Goal: Find specific page/section: Find specific page/section

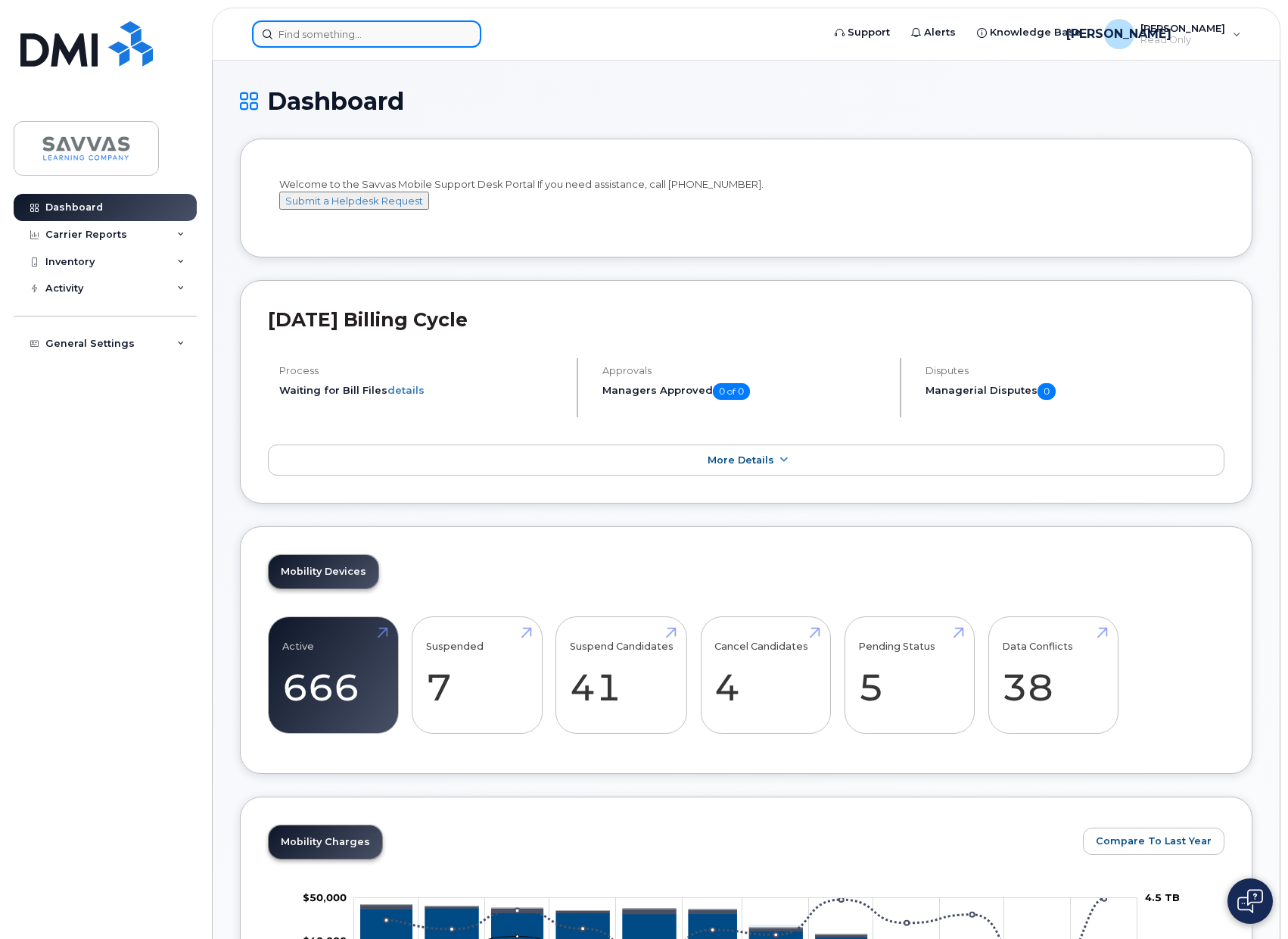
click at [358, 35] on input at bounding box center [366, 34] width 229 height 28
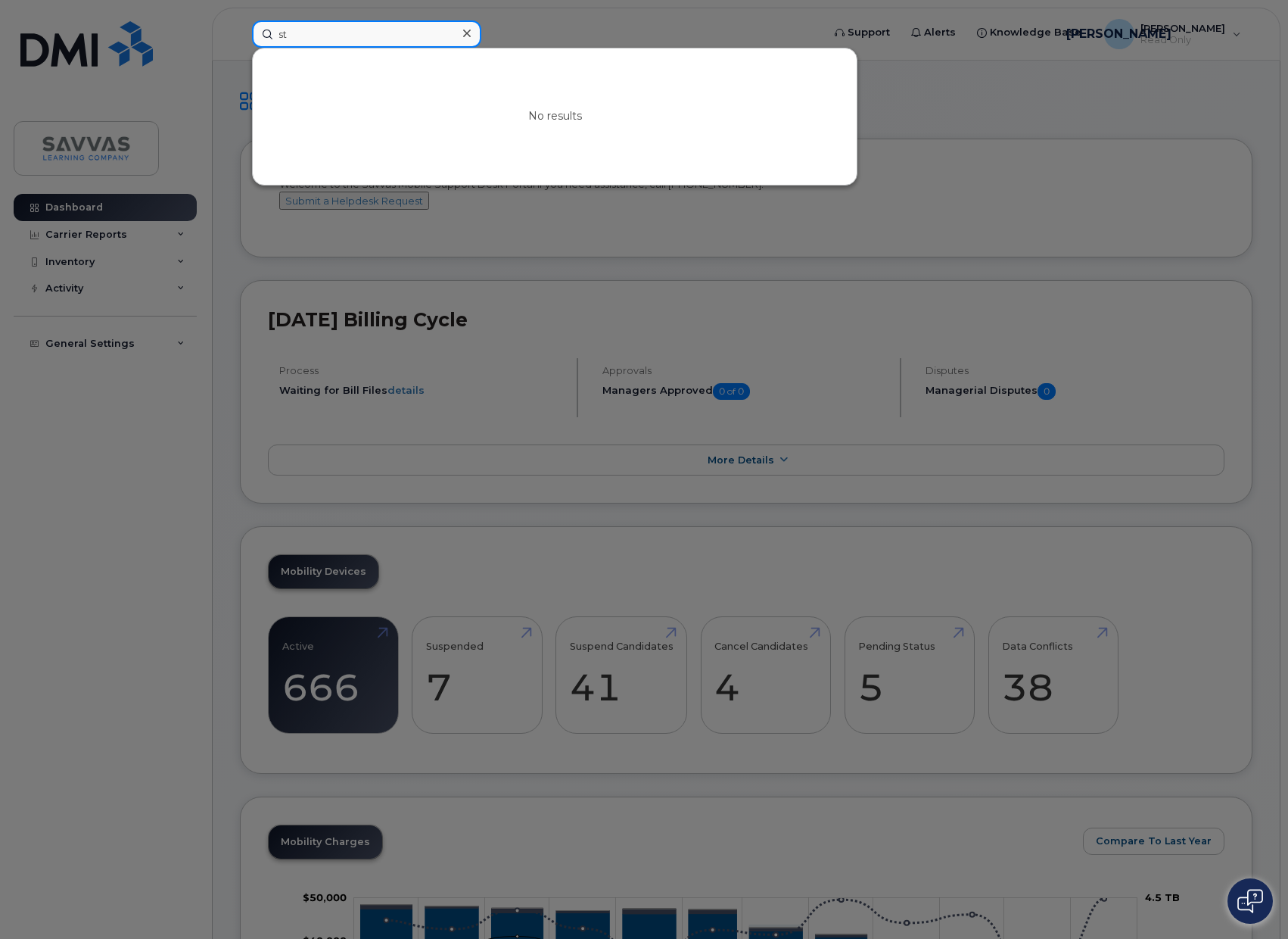
type input "s"
type input "a"
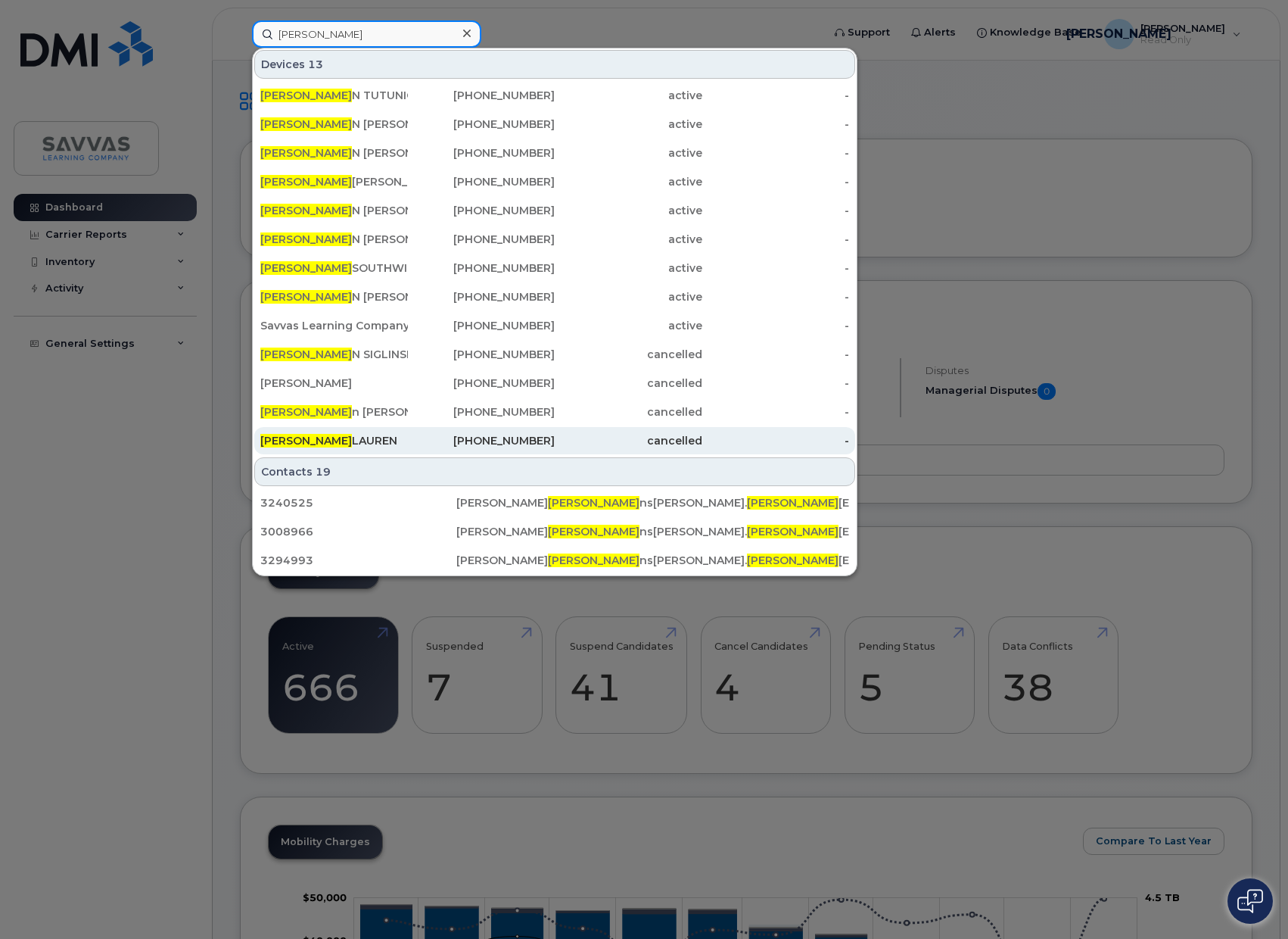
type input "steve"
click at [319, 443] on div "STEVE LAUREN" at bounding box center [334, 440] width 147 height 15
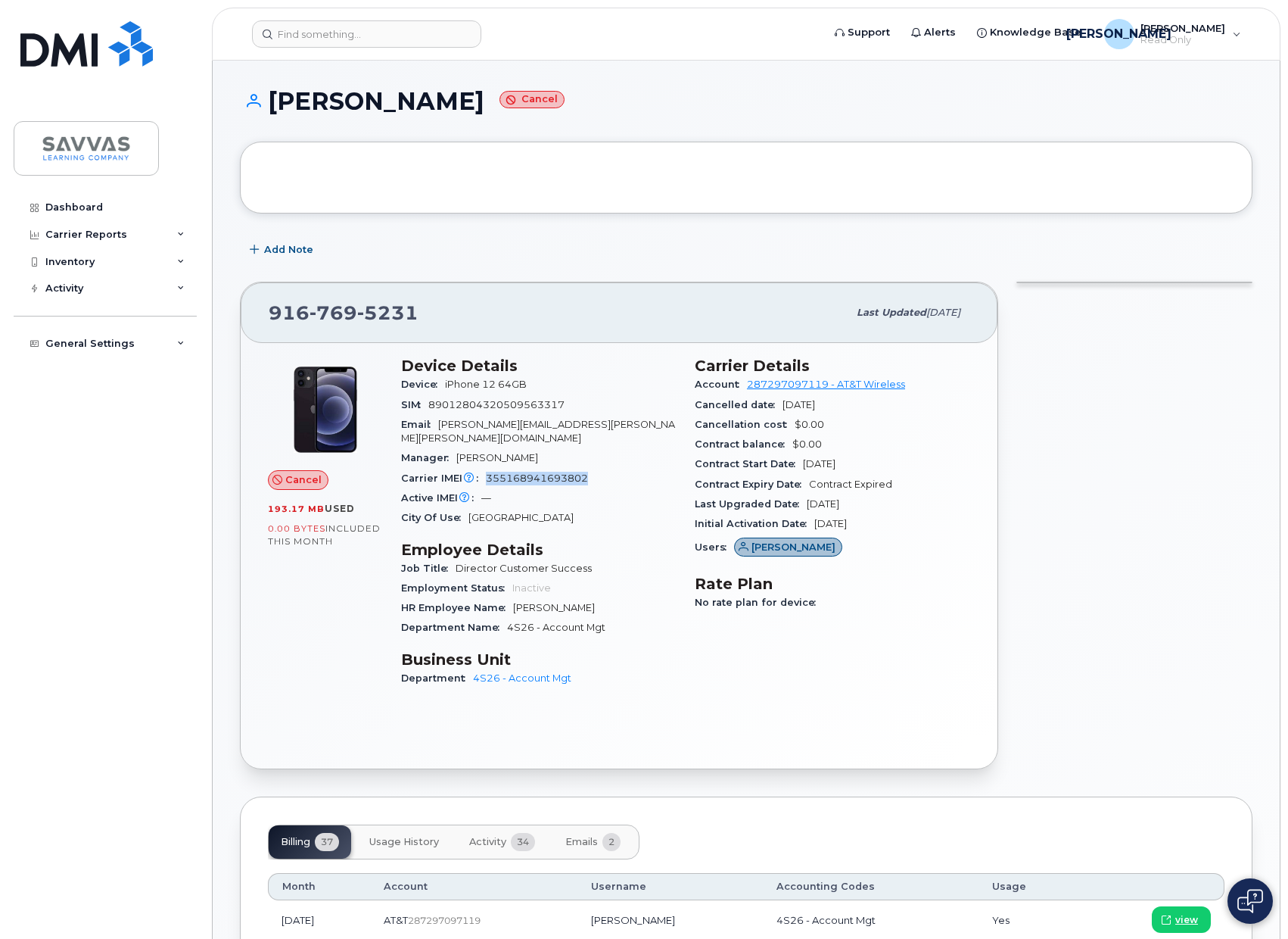
drag, startPoint x: 486, startPoint y: 462, endPoint x: 603, endPoint y: 463, distance: 117.0
click at [603, 469] on div "Carrier IMEI Carrier IMEI is reported during the last billing cycle or change o…" at bounding box center [539, 478] width 276 height 20
copy span "355168941693802"
click at [303, 32] on input at bounding box center [366, 34] width 229 height 28
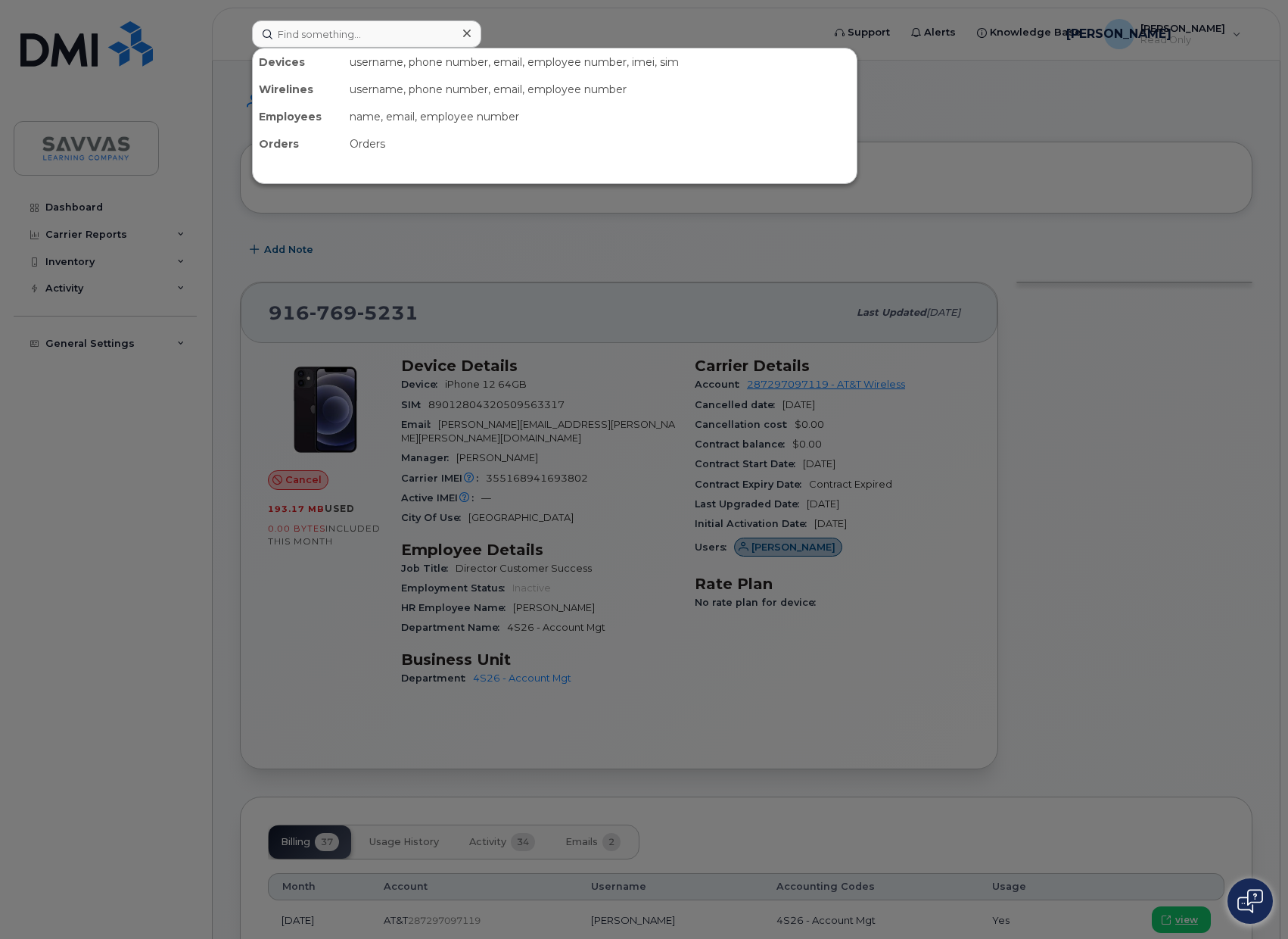
click at [115, 538] on div at bounding box center [644, 470] width 1288 height 939
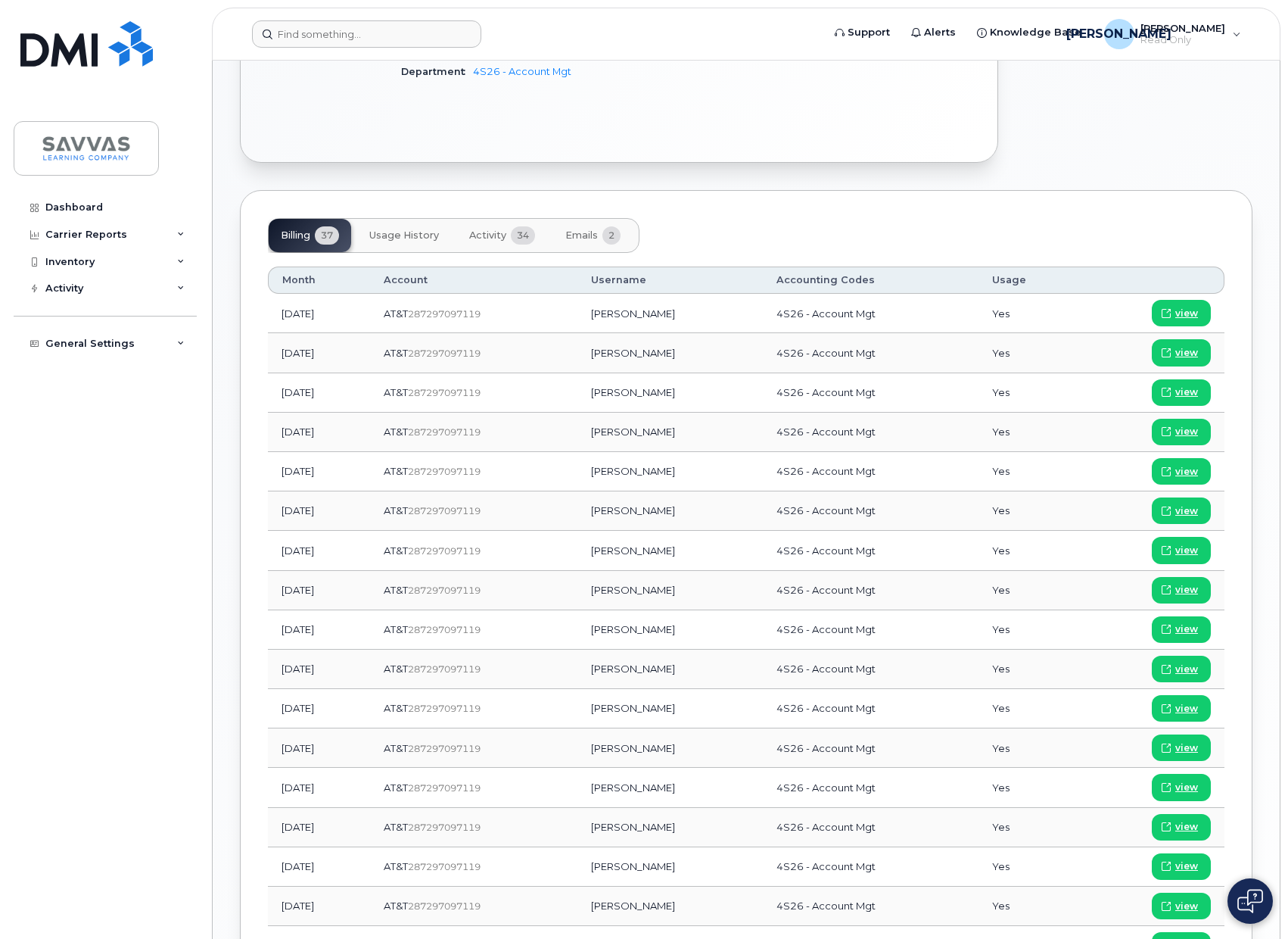
scroll to position [615, 0]
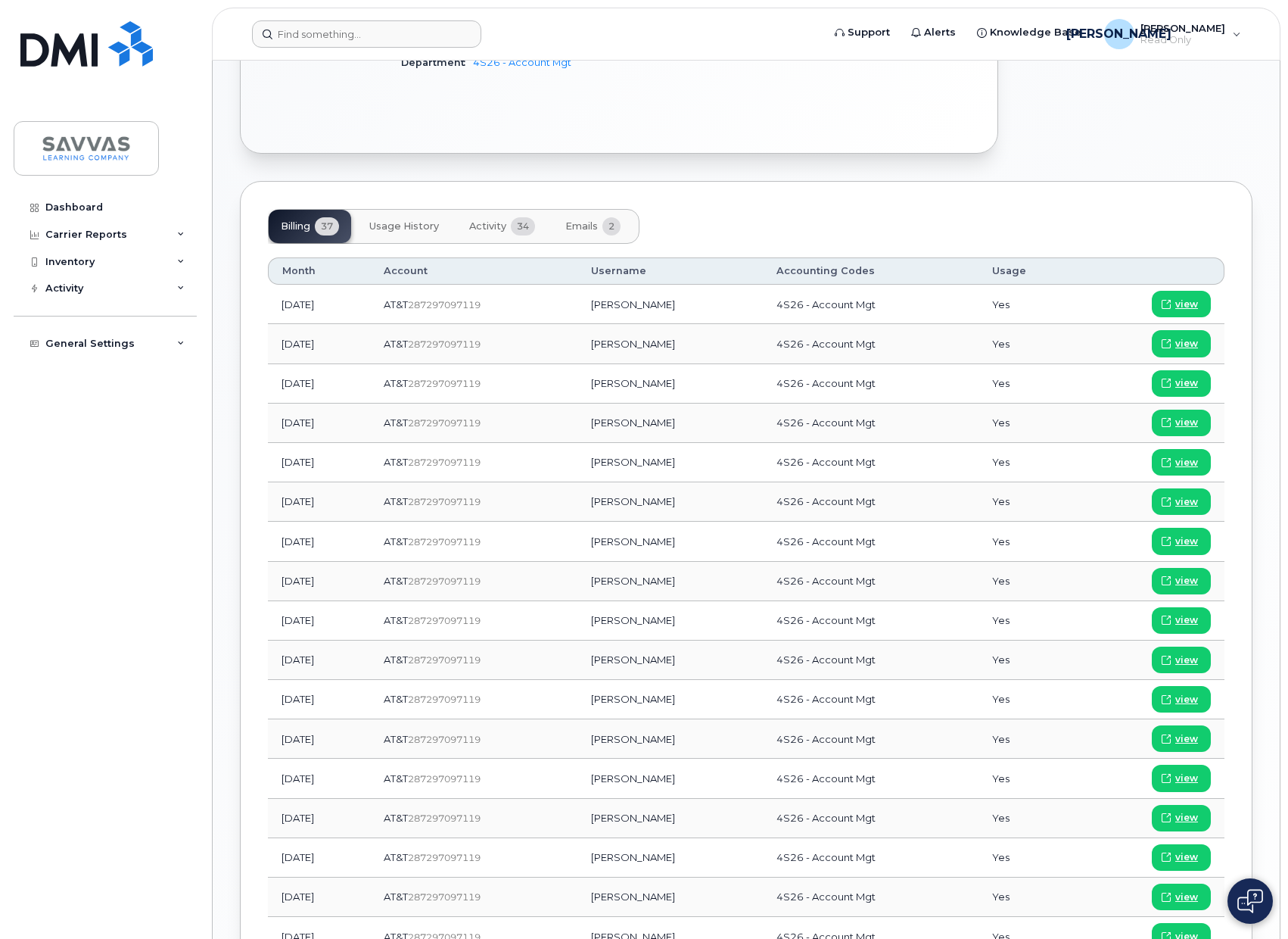
click at [585, 221] on span "Emails" at bounding box center [581, 226] width 32 height 12
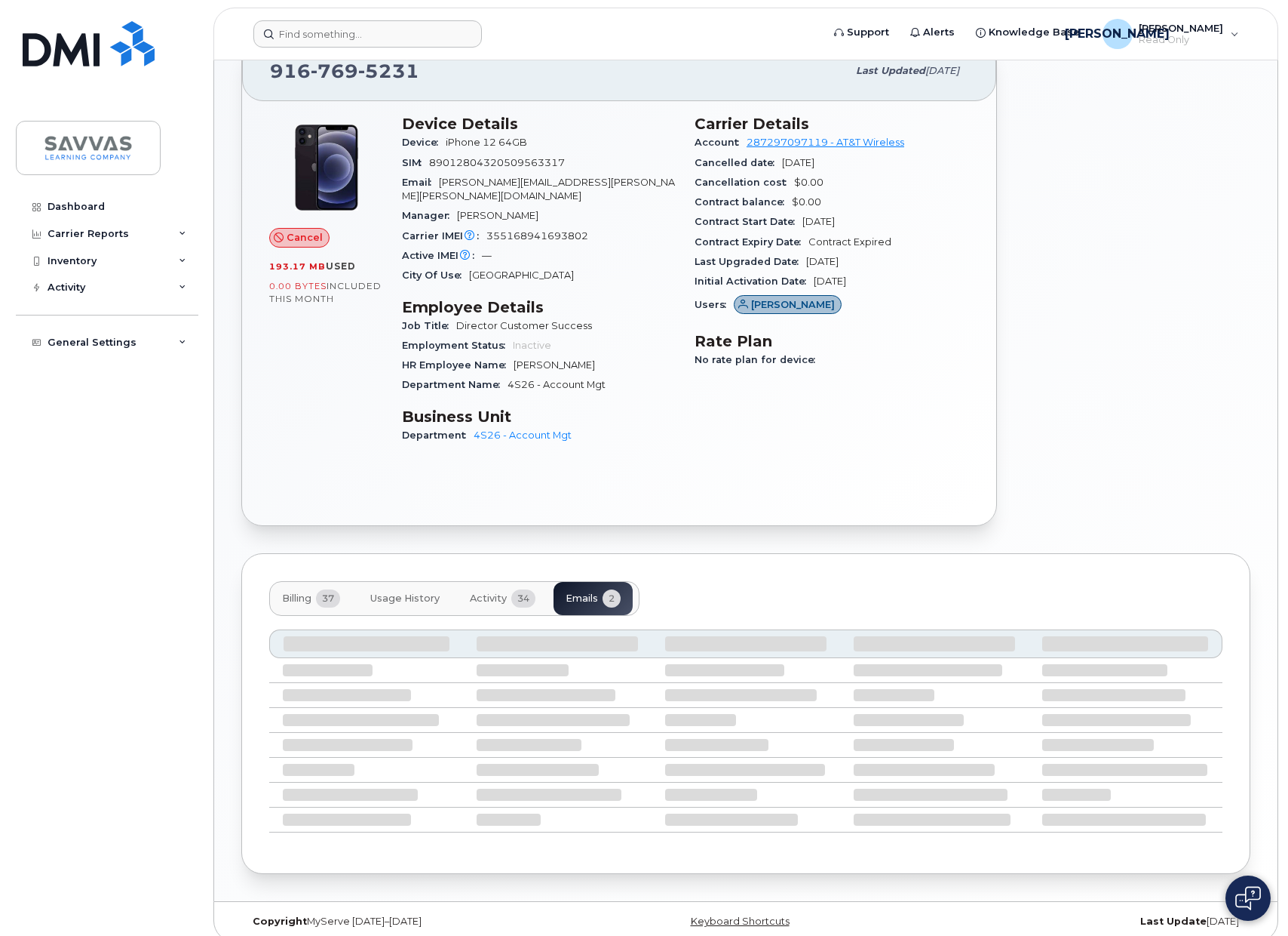
scroll to position [119, 0]
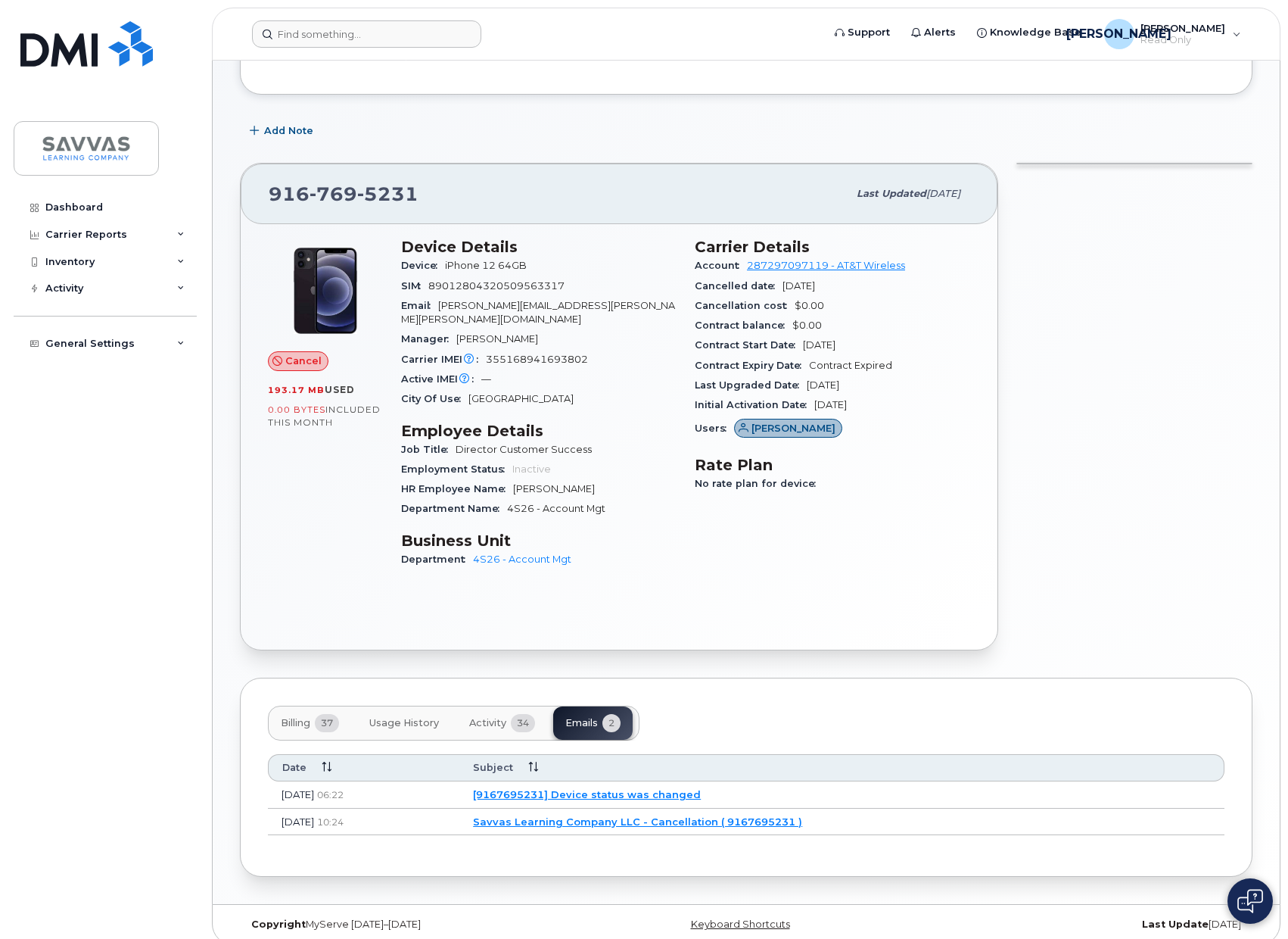
click at [639, 788] on link "[9167695231] Device status was changed" at bounding box center [587, 793] width 228 height 12
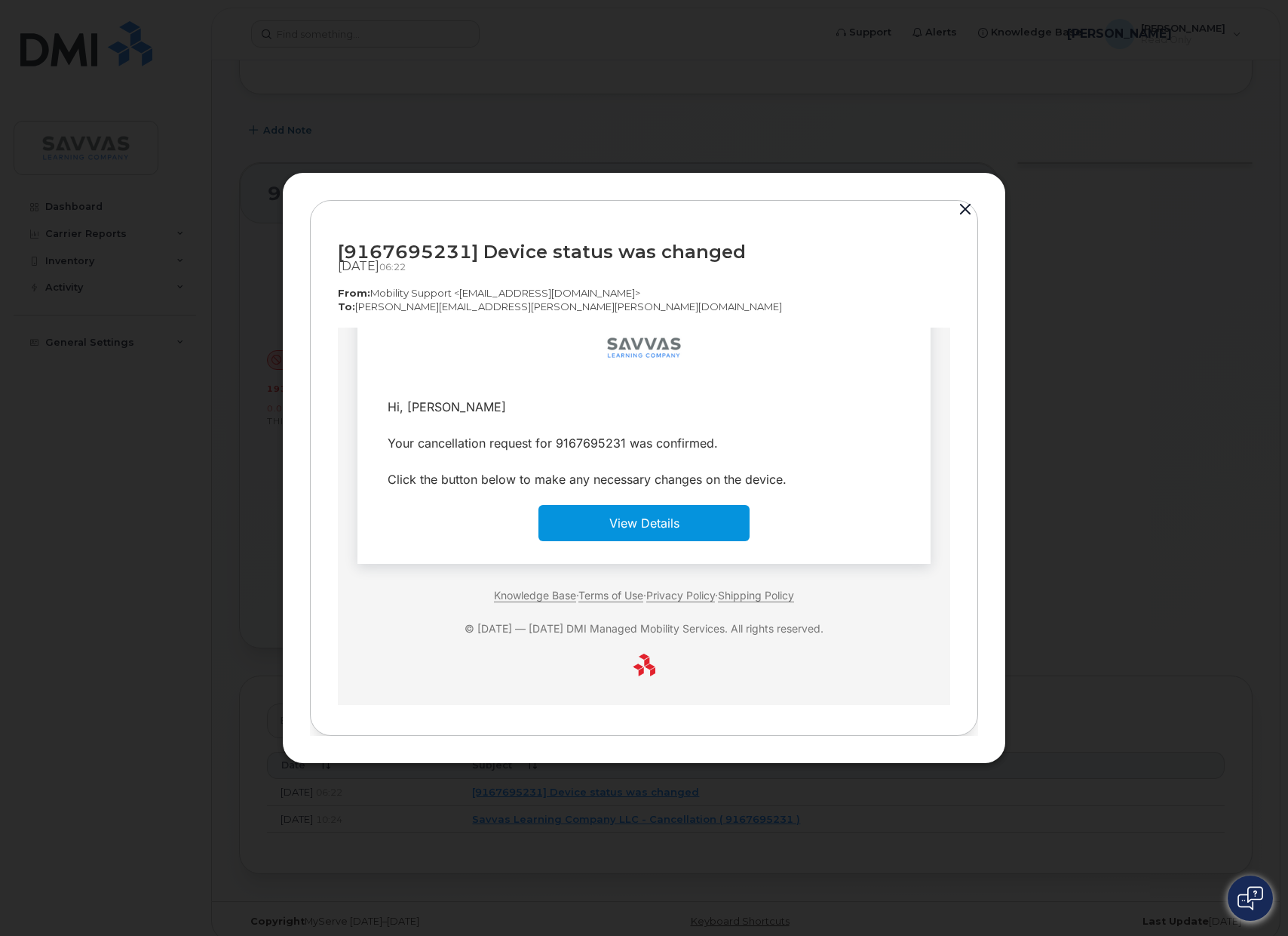
scroll to position [38, 0]
click at [961, 210] on button "button" at bounding box center [965, 210] width 23 height 21
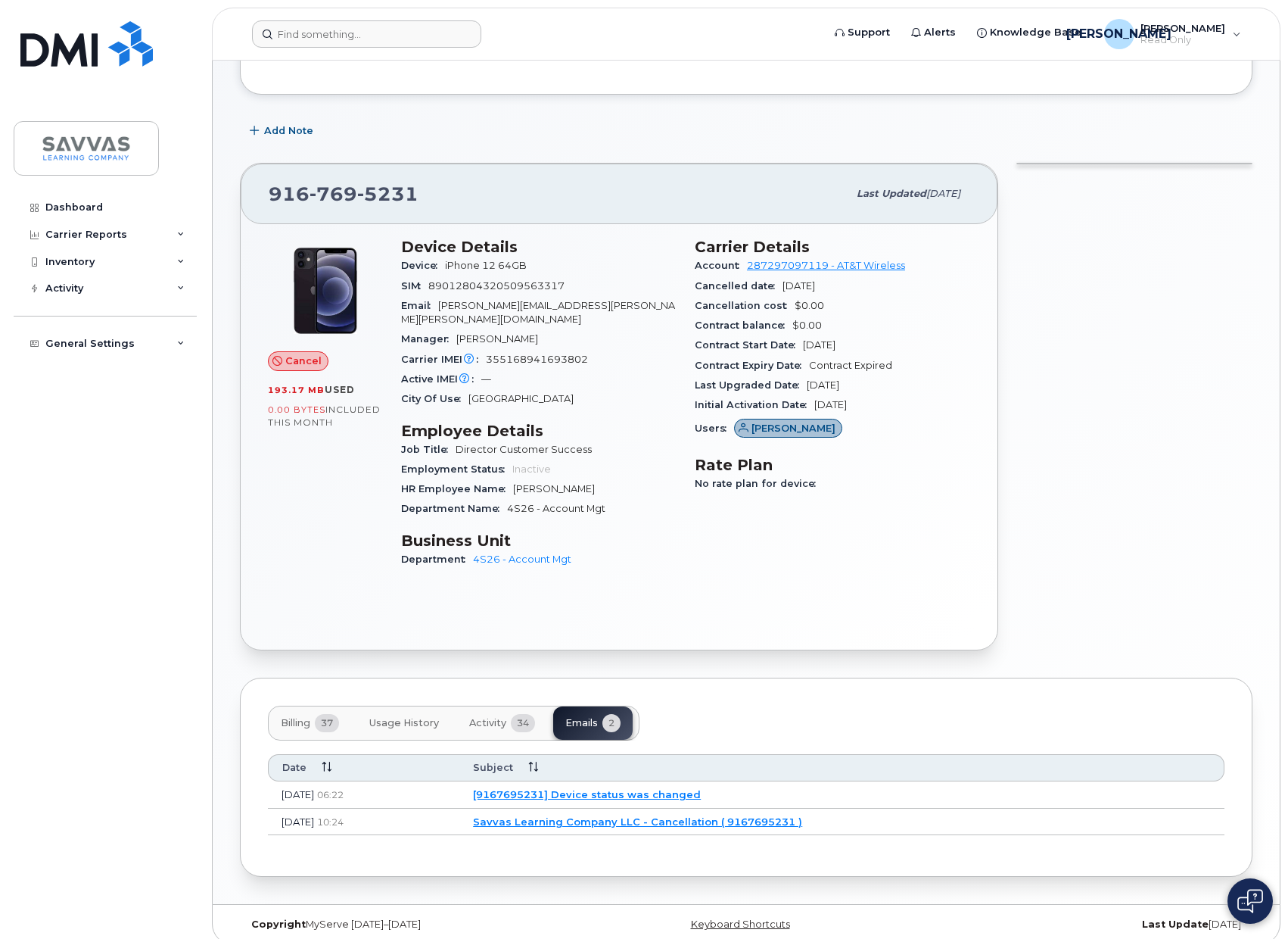
click at [629, 815] on link "Savvas Learning Company LLC - Cancellation ( 9167695231 )" at bounding box center [638, 821] width 329 height 12
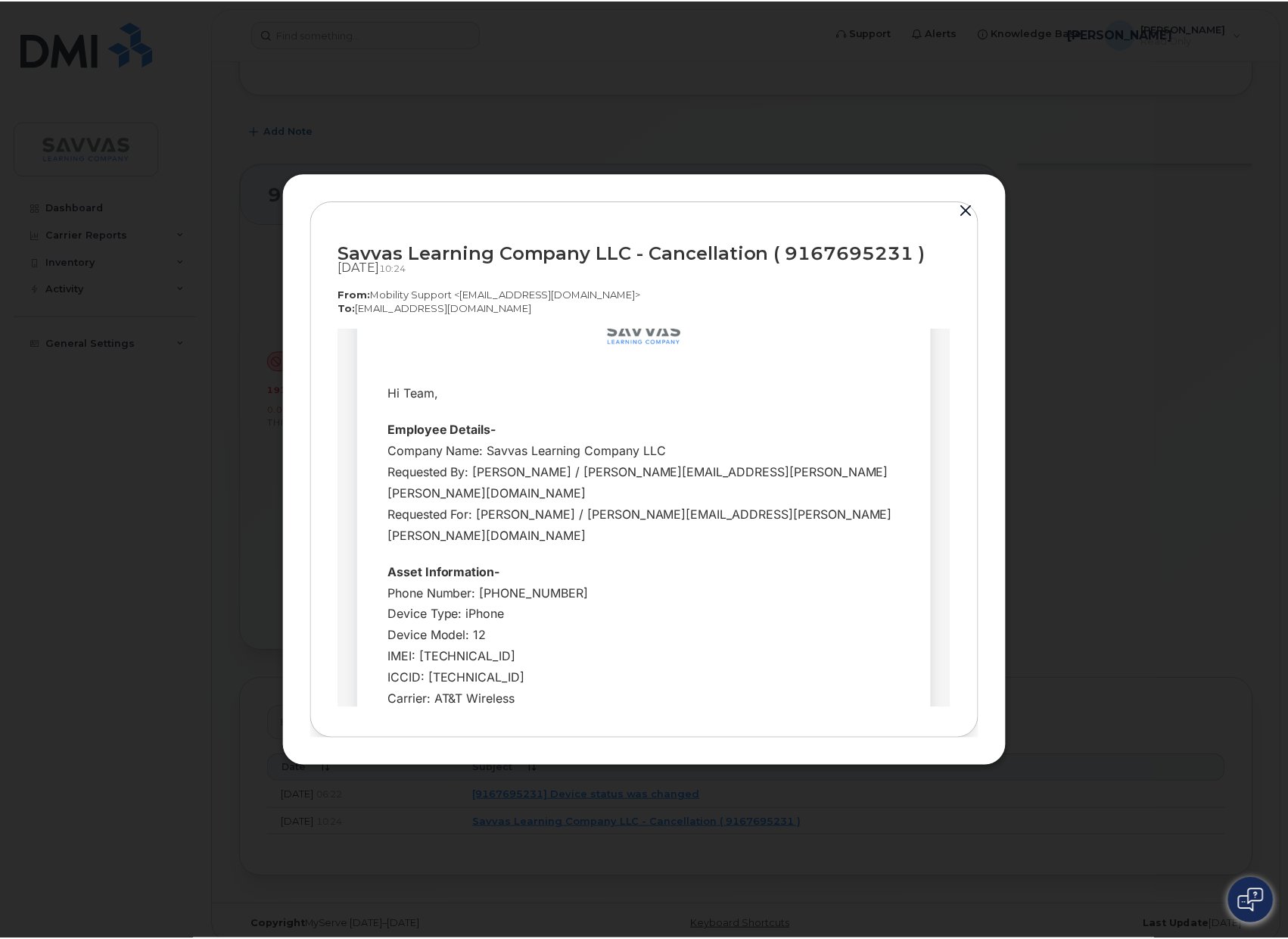
scroll to position [0, 0]
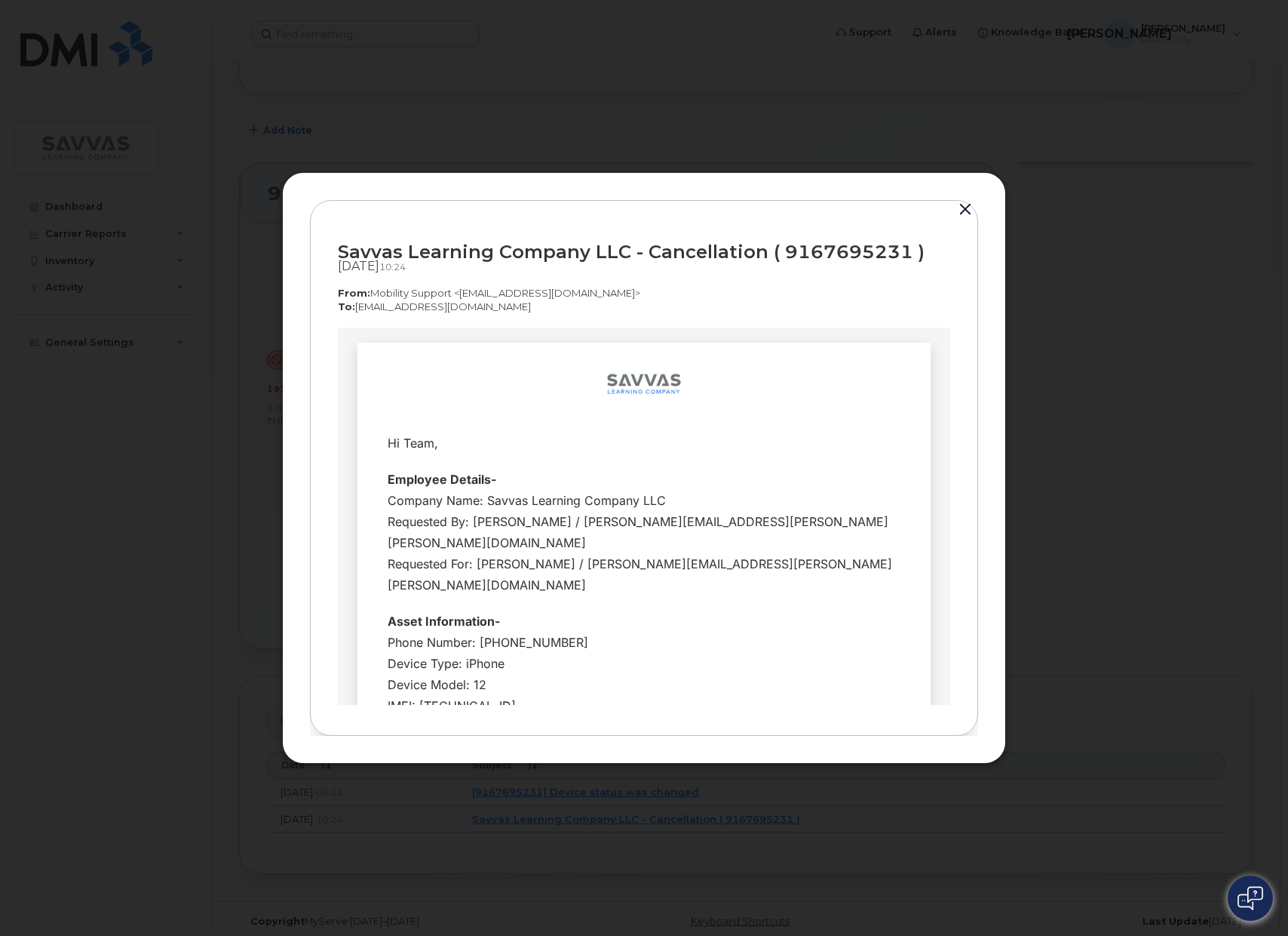
click at [958, 213] on button "button" at bounding box center [965, 210] width 23 height 21
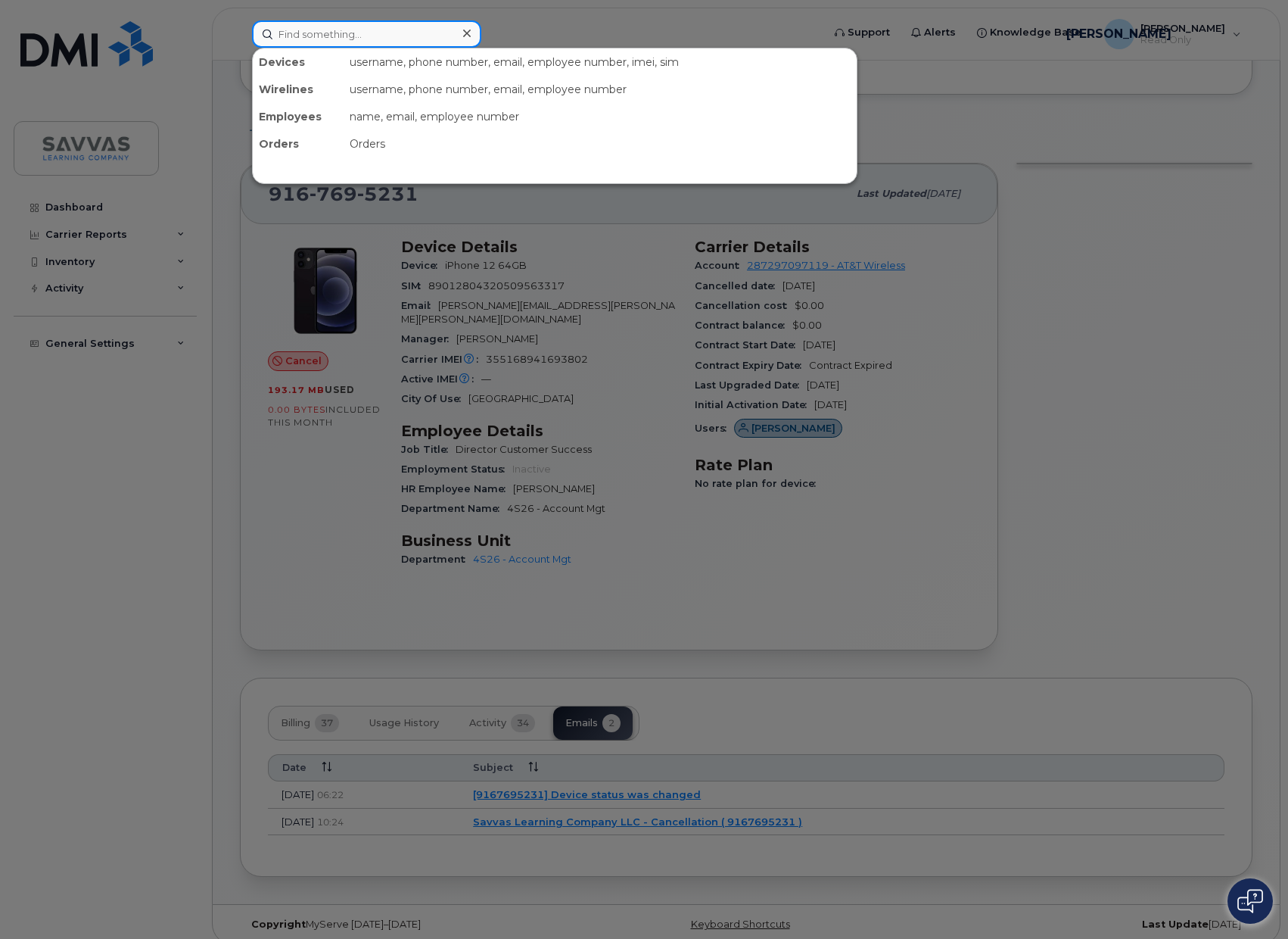
click at [380, 39] on input at bounding box center [366, 34] width 229 height 28
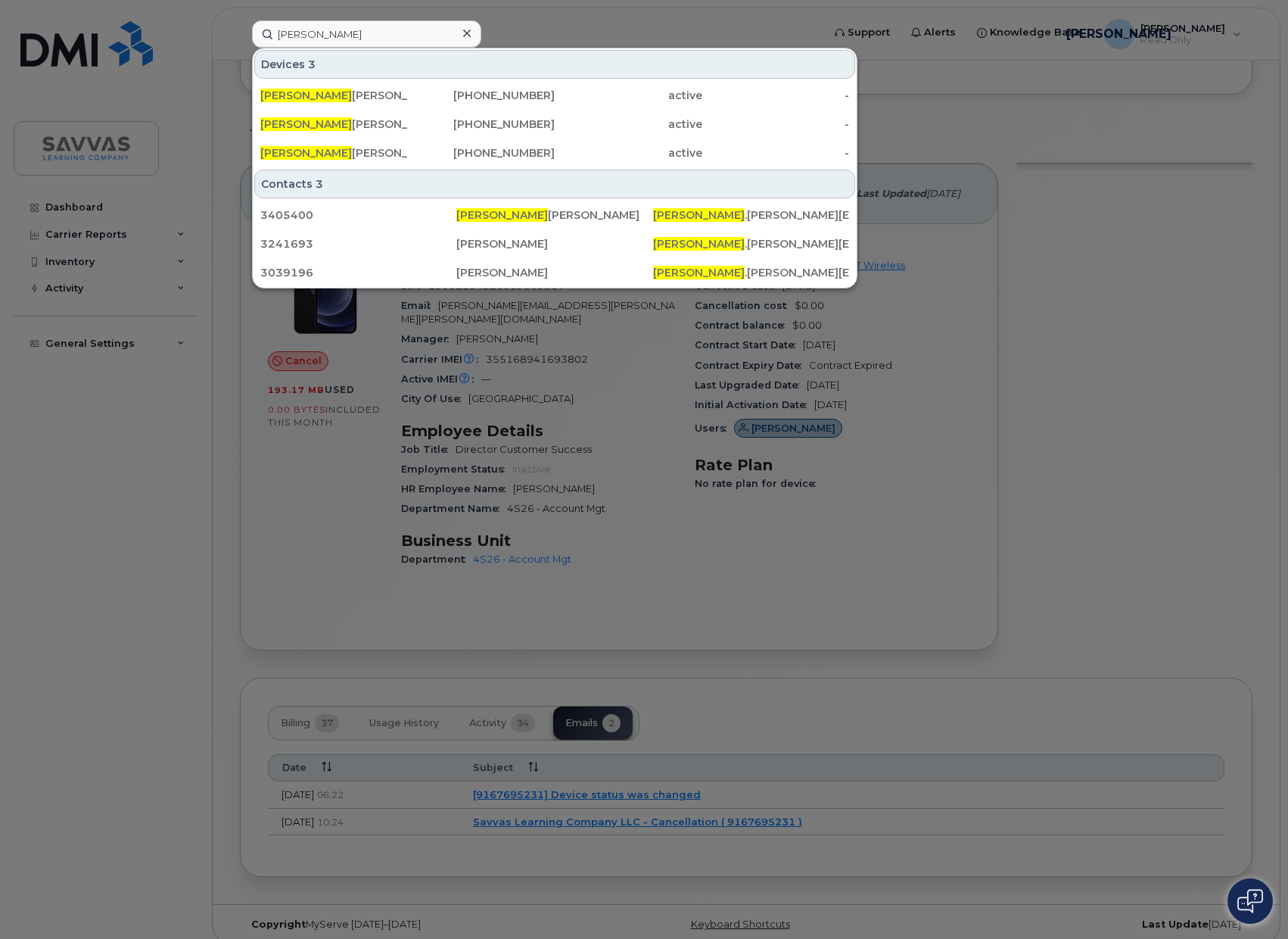
click at [1031, 268] on div at bounding box center [644, 470] width 1288 height 939
click at [320, 32] on input "becky" at bounding box center [366, 34] width 229 height 28
paste input "351415639325062"
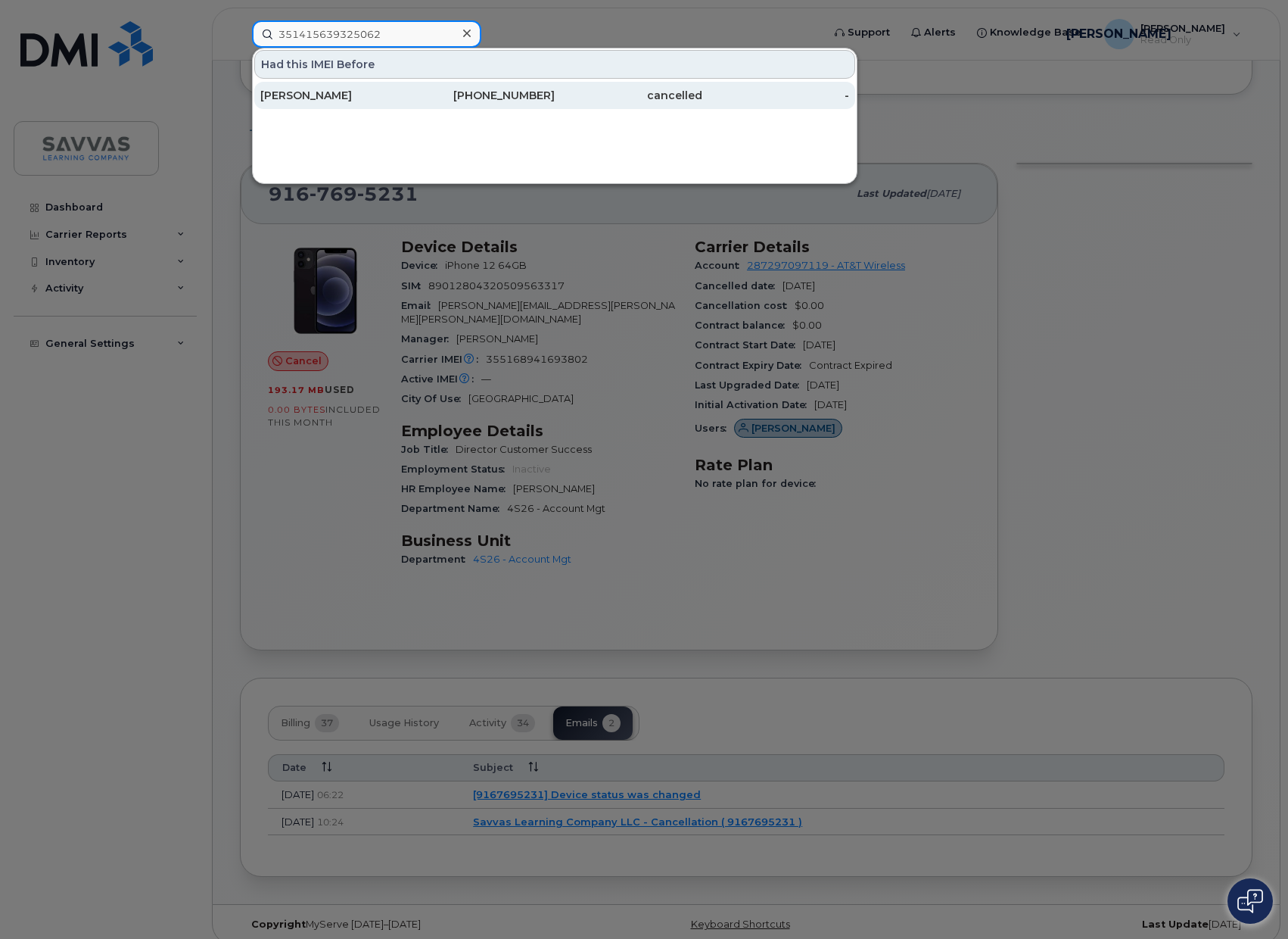
type input "351415639325062"
click at [302, 93] on div "[PERSON_NAME]" at bounding box center [334, 95] width 147 height 15
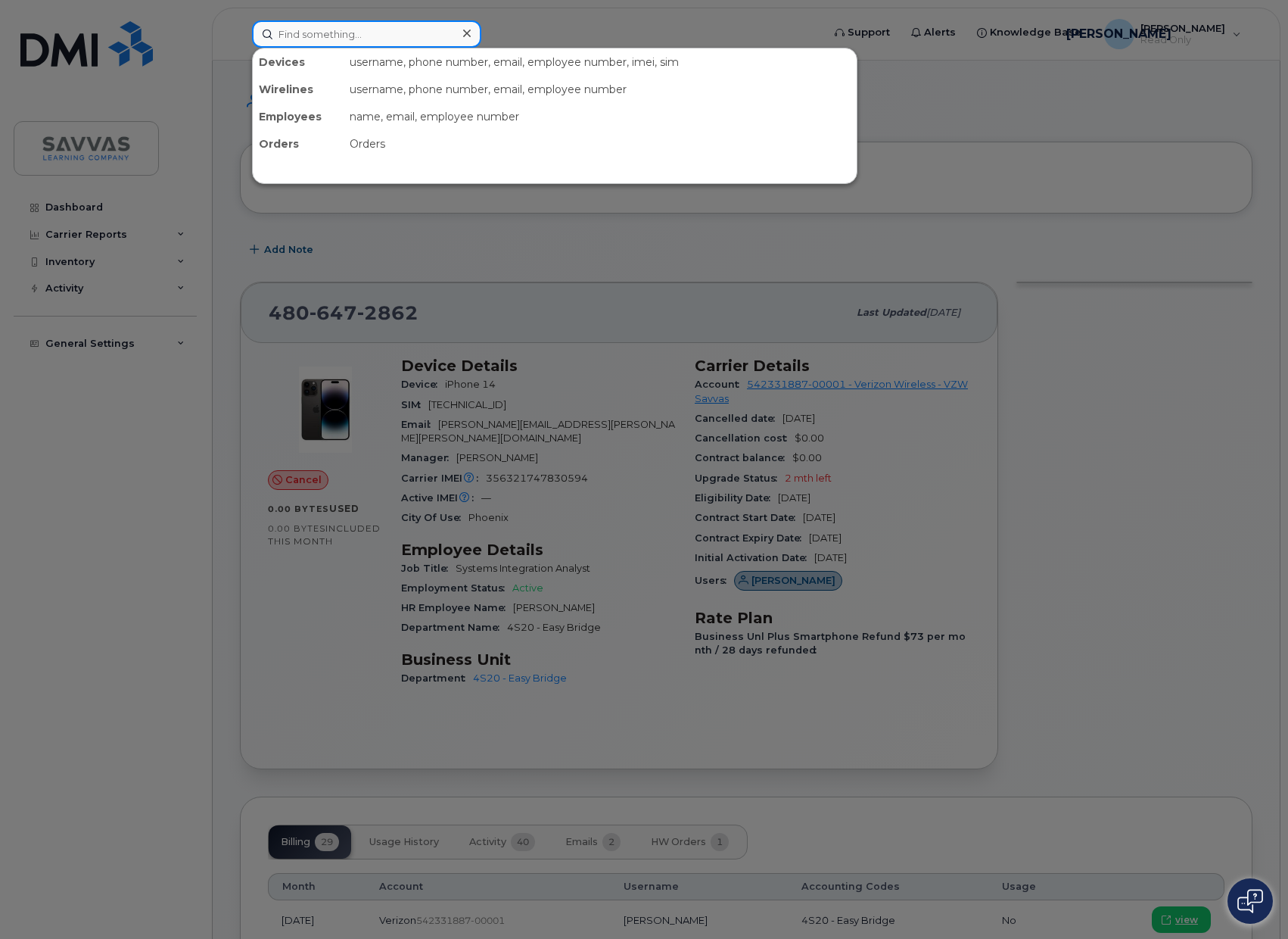
click at [336, 42] on input at bounding box center [366, 34] width 229 height 28
paste input "351415639325062"
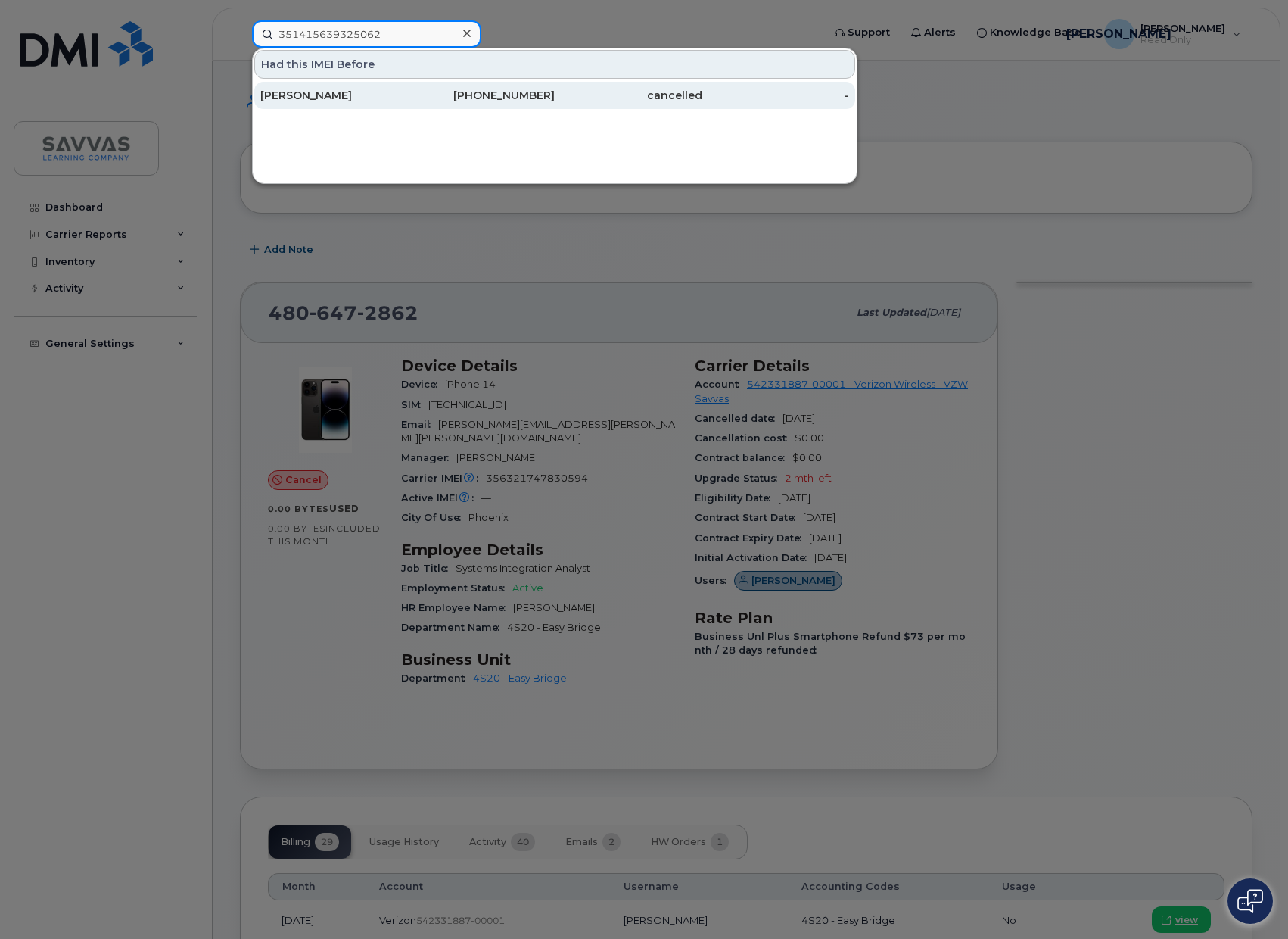
type input "351415639325062"
click at [332, 93] on div "BECKI BOWLING" at bounding box center [334, 95] width 147 height 15
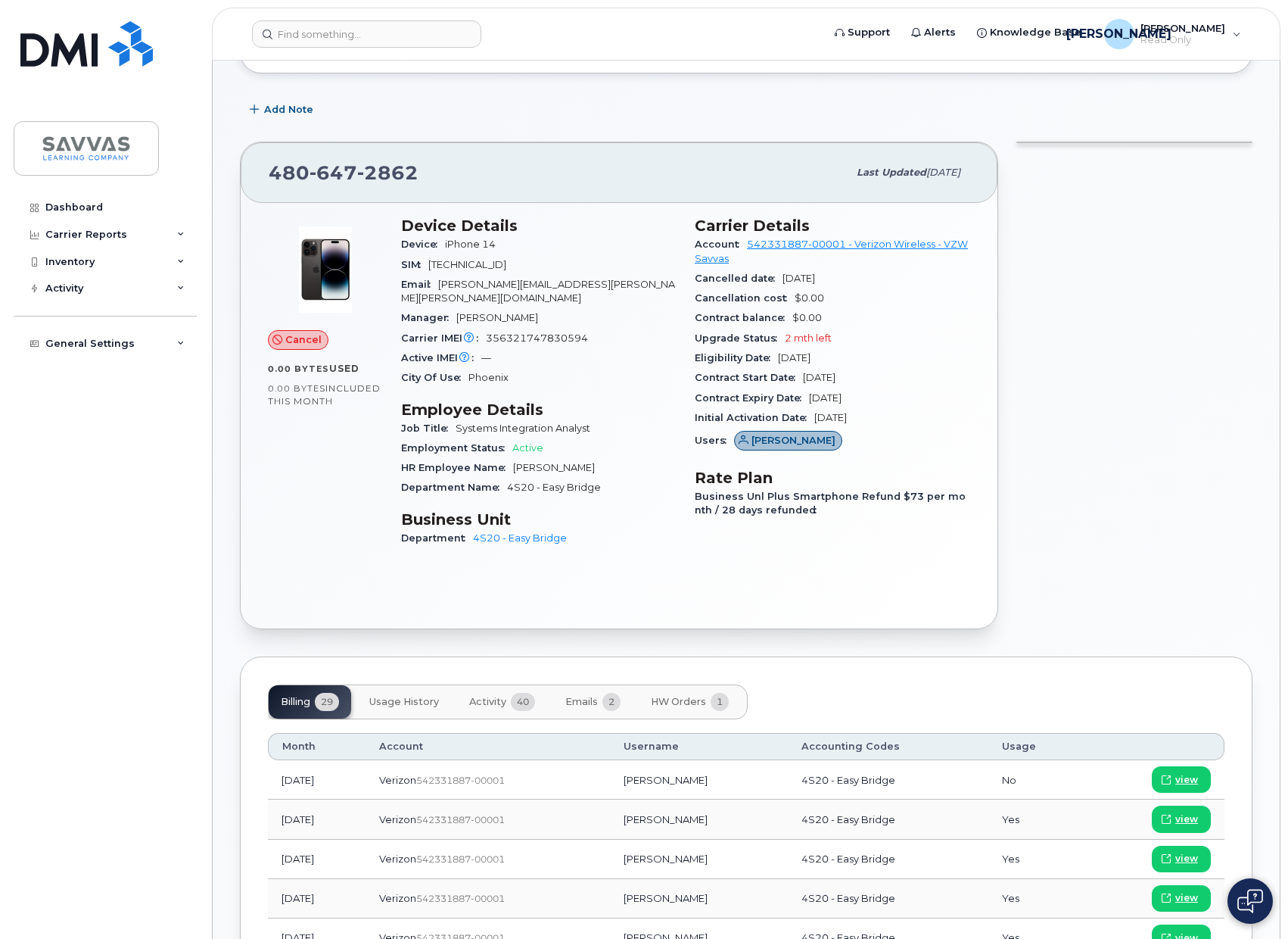
scroll to position [107, 0]
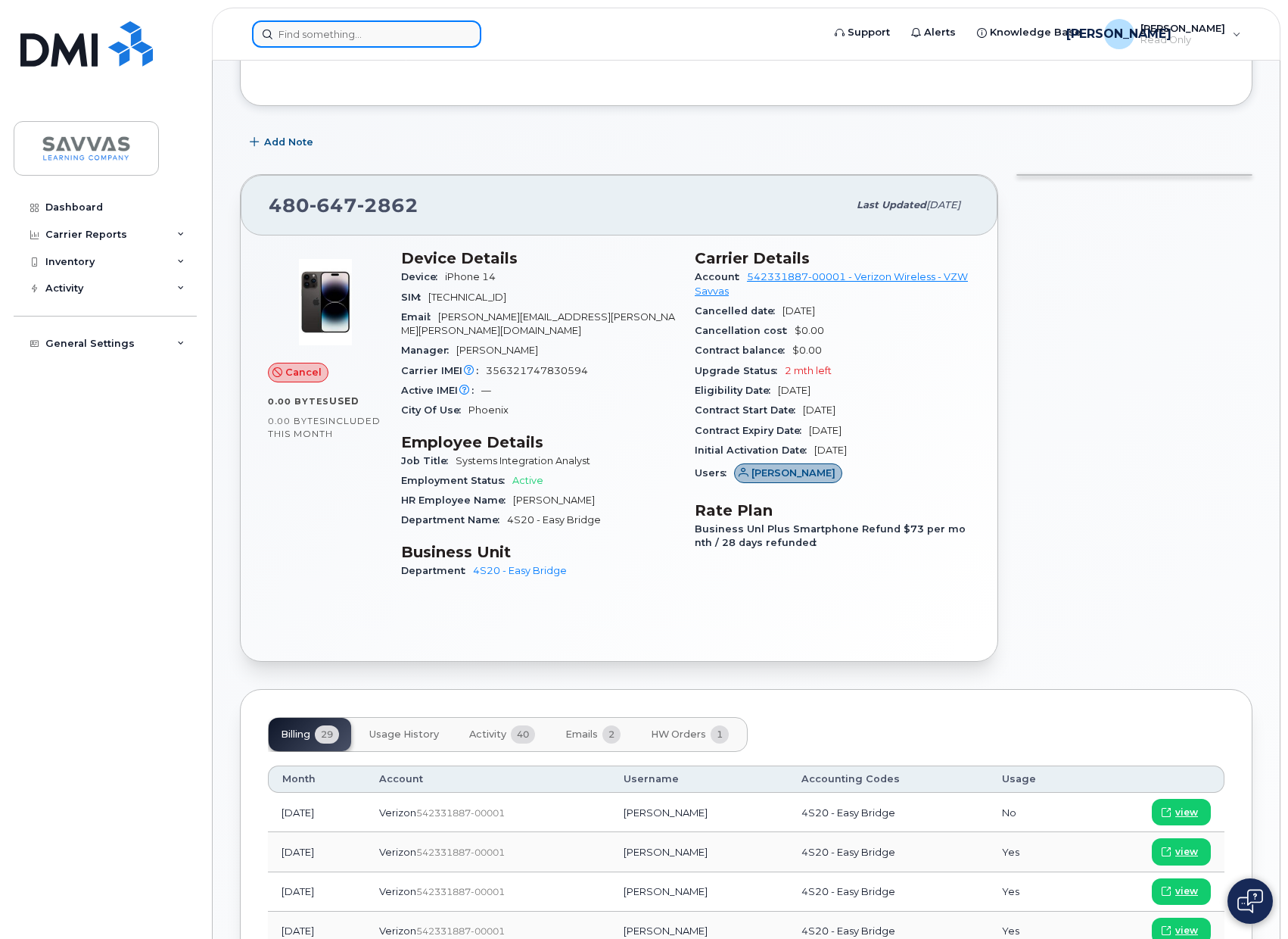
click at [304, 41] on input at bounding box center [366, 34] width 229 height 28
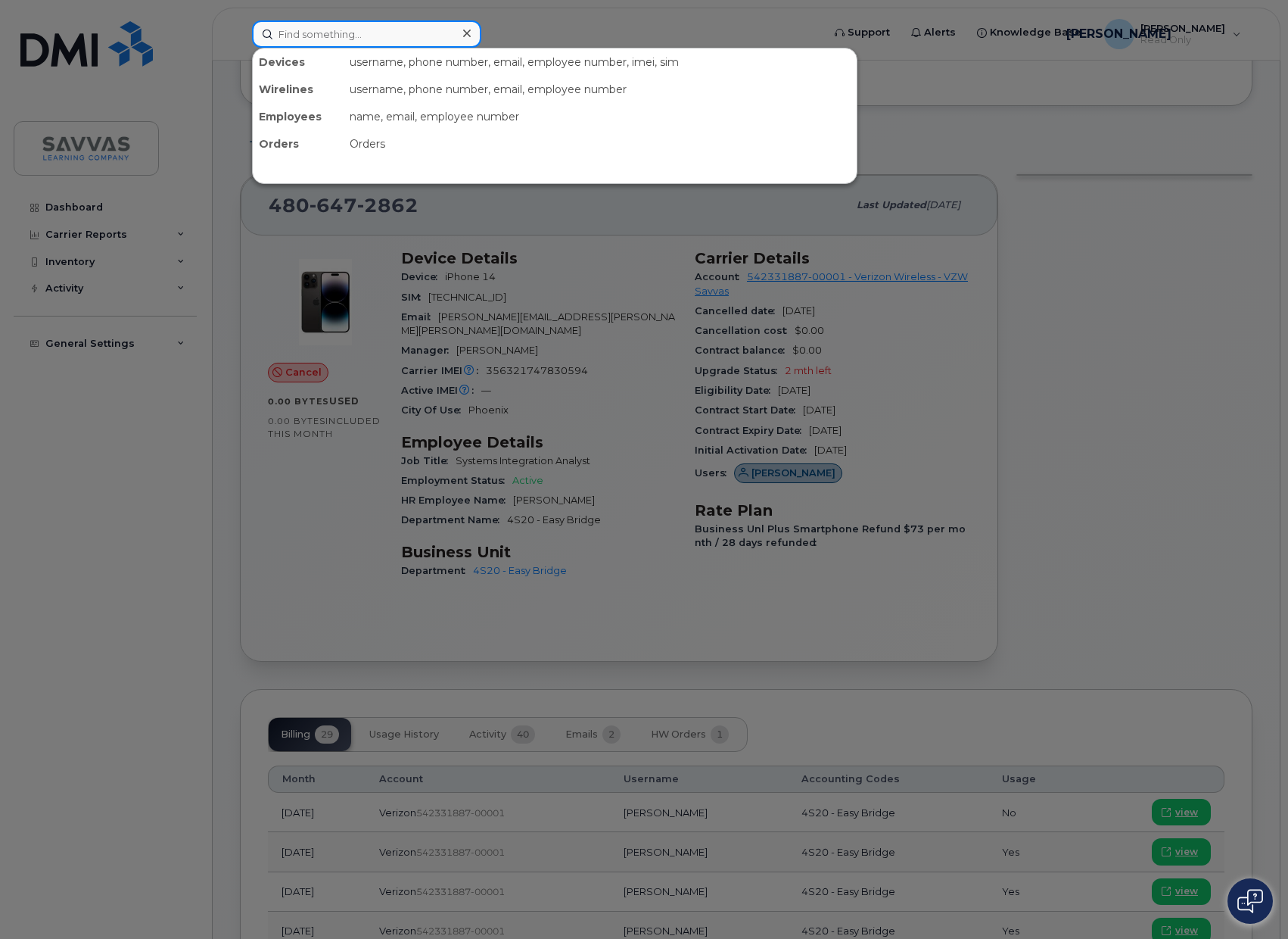
paste input "351415638286463"
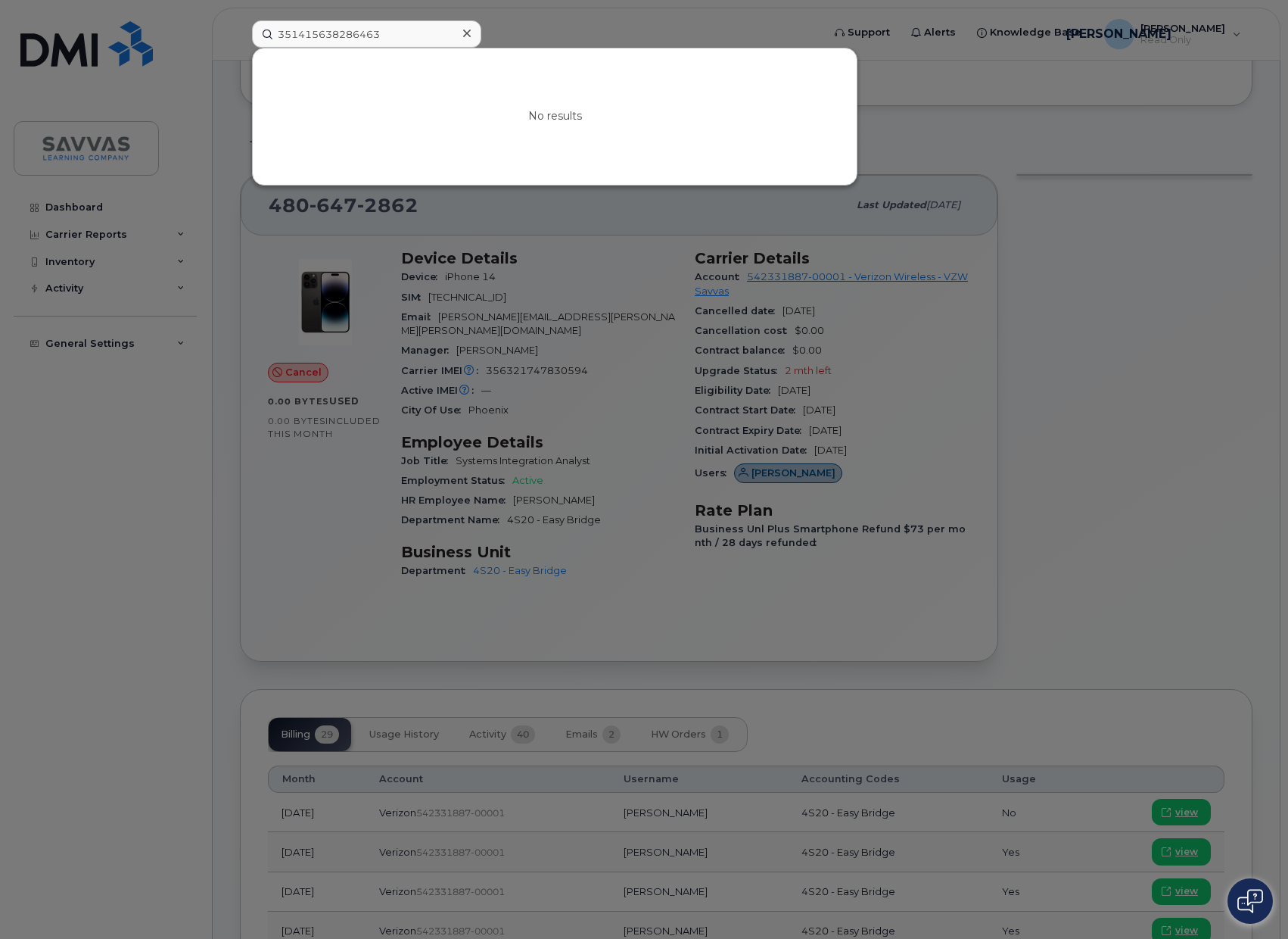
click at [214, 242] on div at bounding box center [644, 470] width 1288 height 939
click at [356, 36] on input "351415638286463" at bounding box center [366, 34] width 229 height 28
click at [356, 35] on input "351415638286463" at bounding box center [366, 34] width 229 height 28
paste input "9325062"
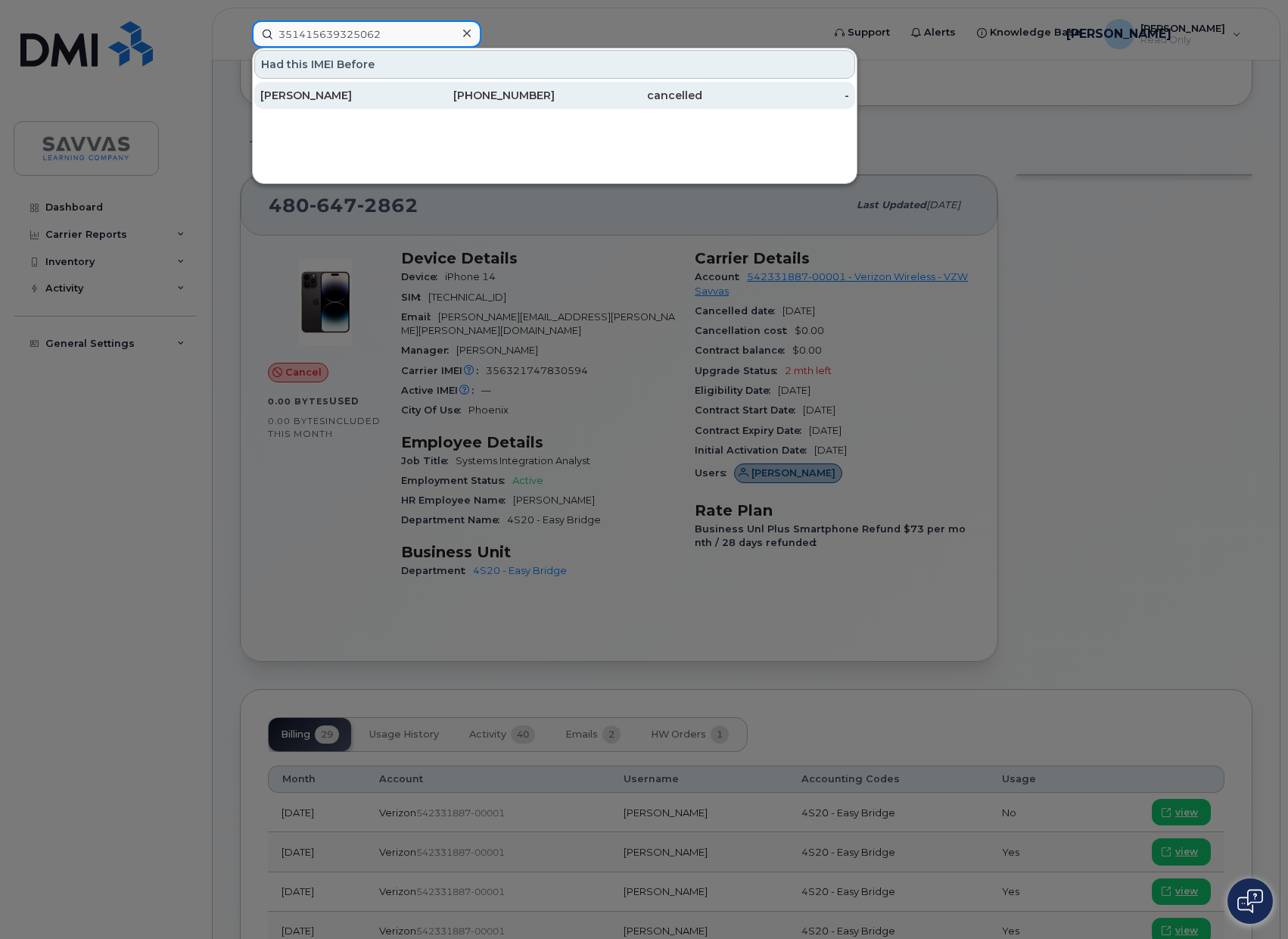
type input "351415639325062"
click at [336, 92] on div "[PERSON_NAME]" at bounding box center [334, 95] width 147 height 15
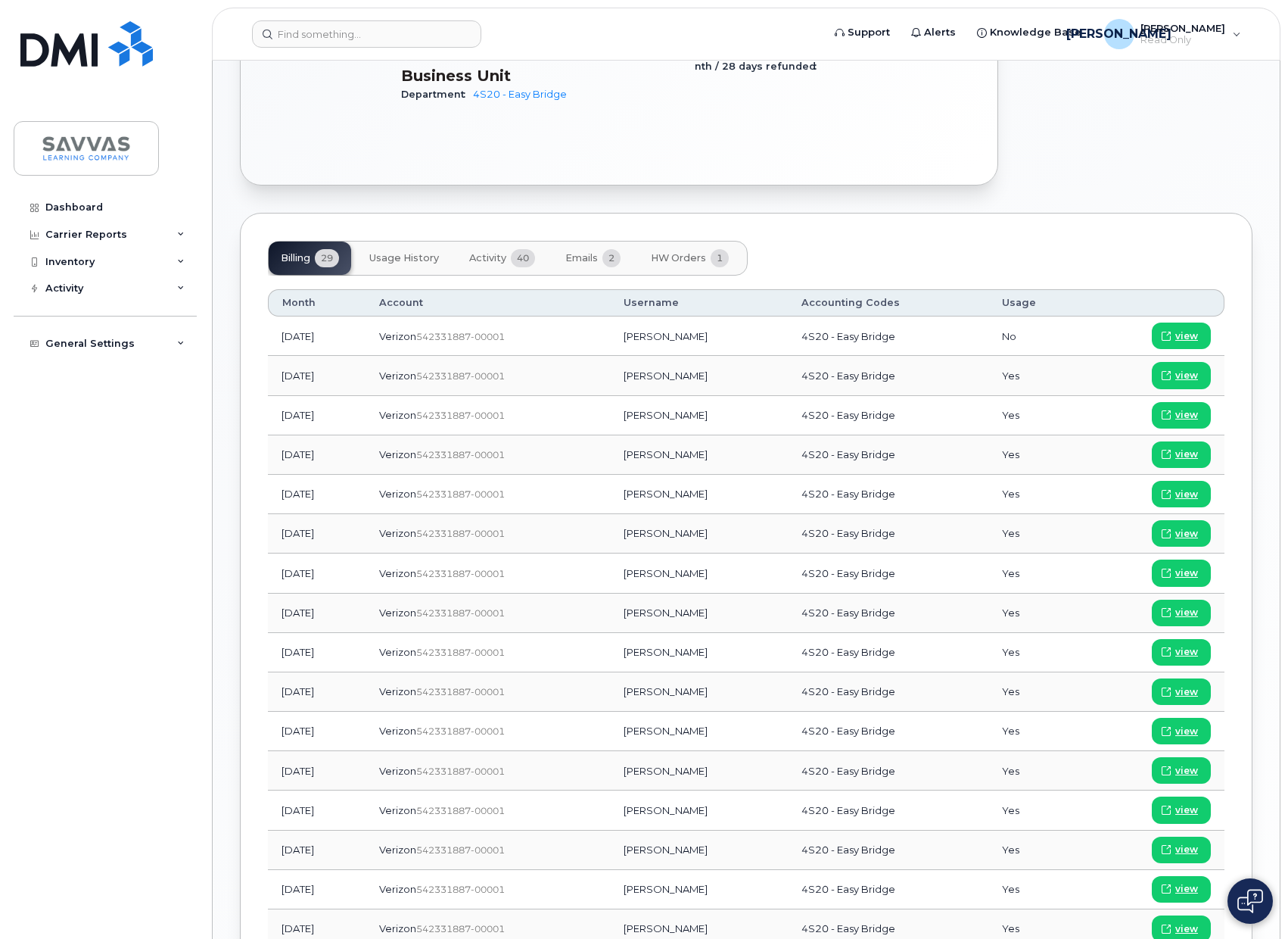
scroll to position [585, 0]
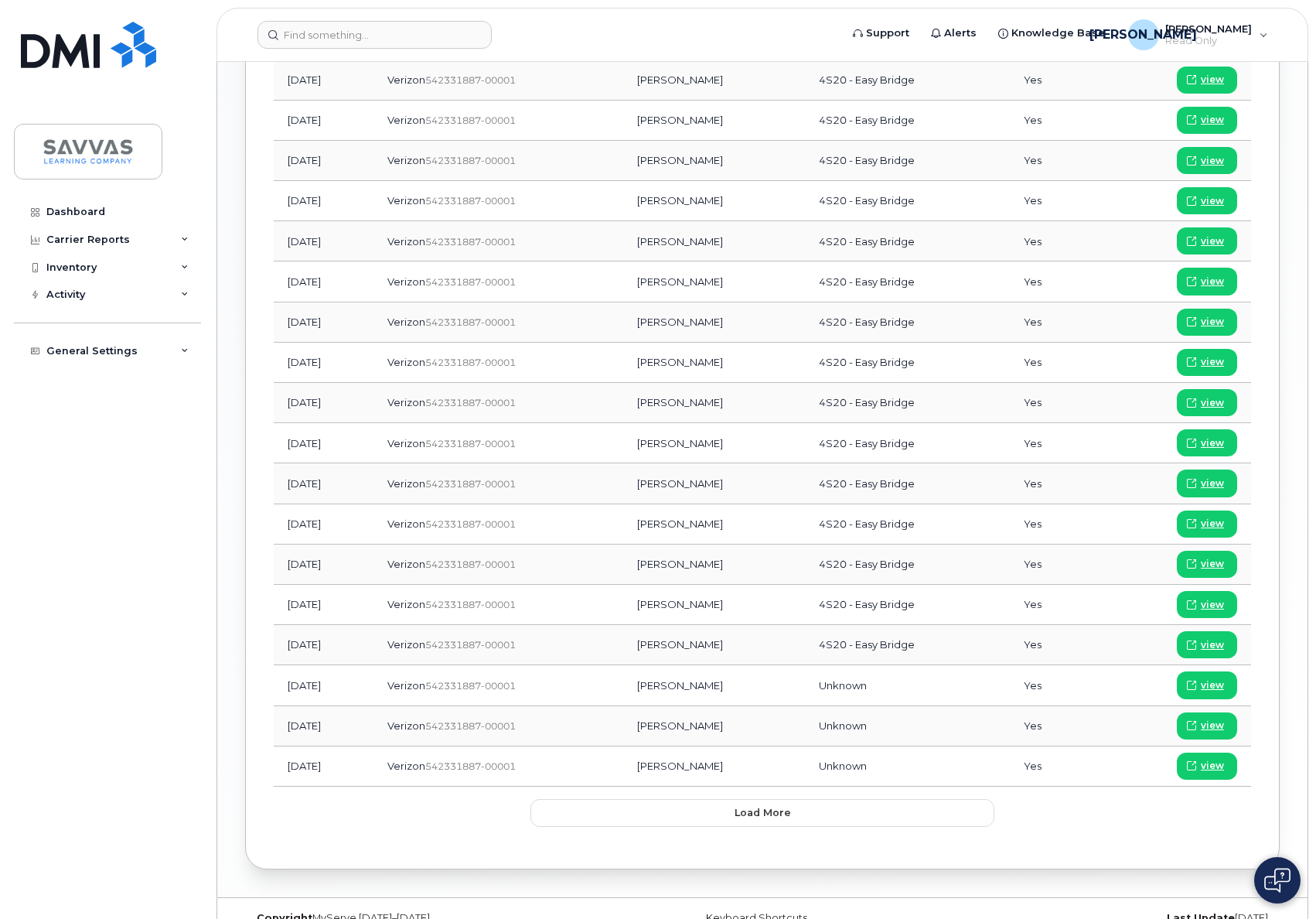
scroll to position [1156, 0]
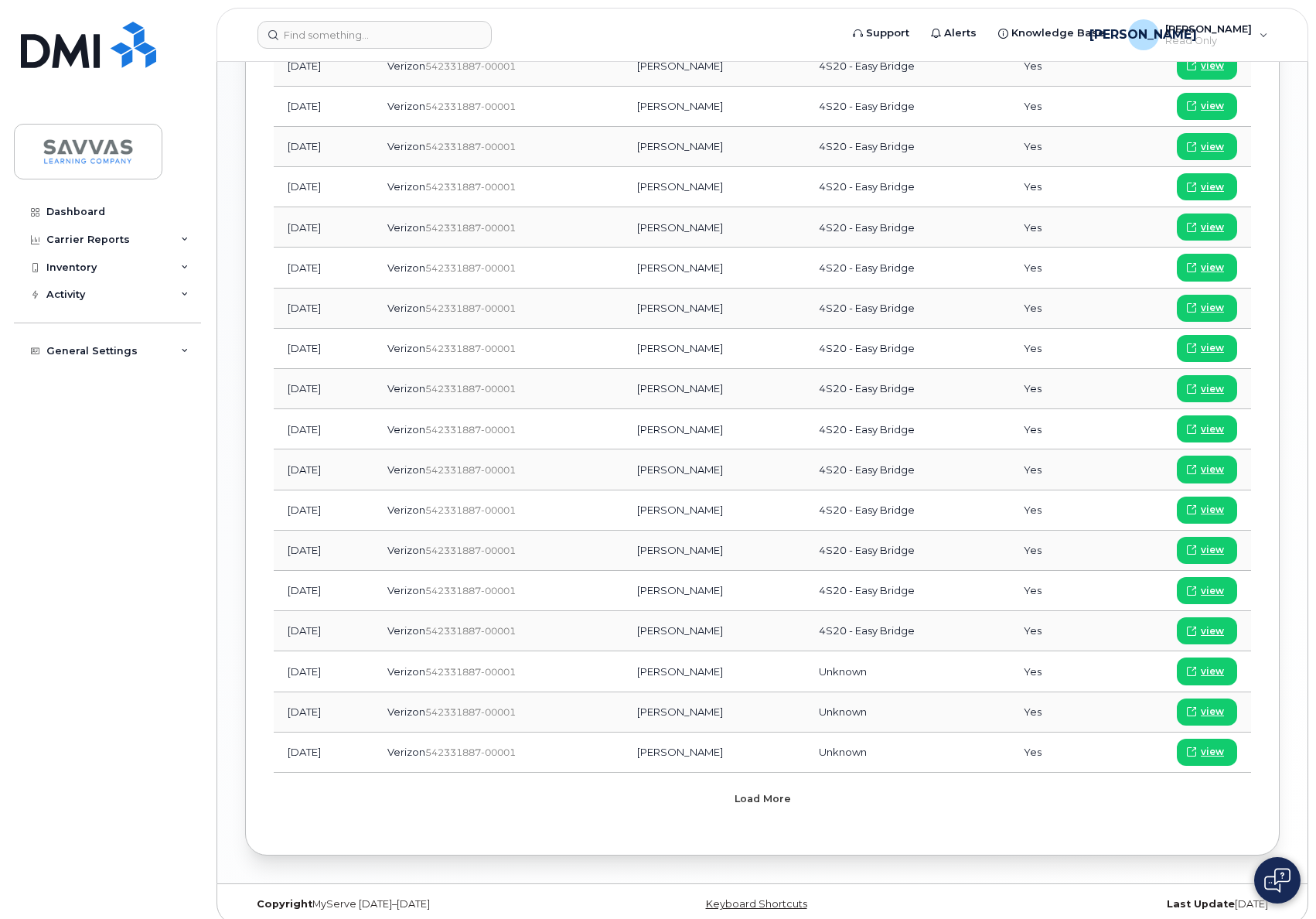
click at [765, 792] on button "Load more" at bounding box center [762, 798] width 464 height 28
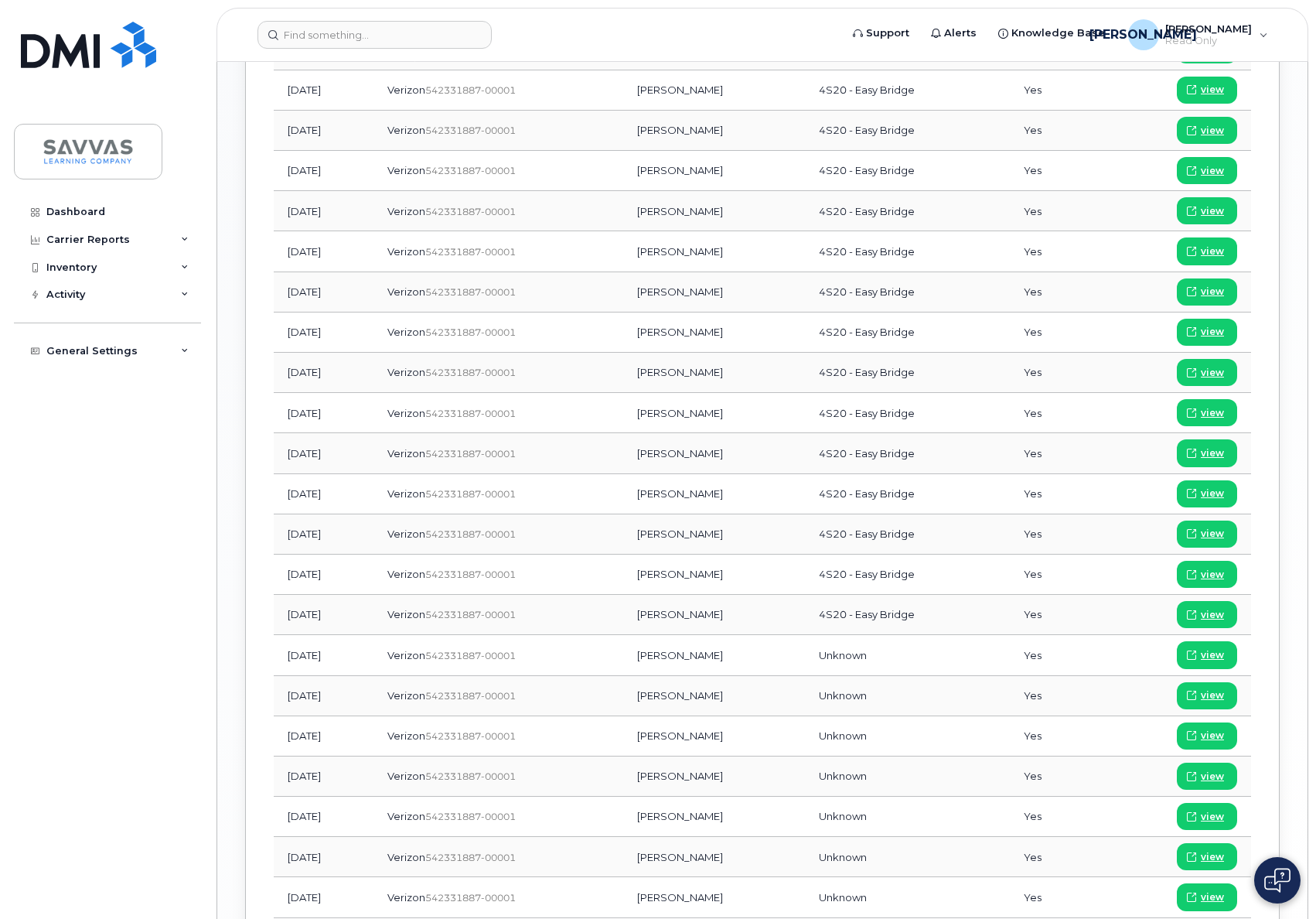
scroll to position [1276, 0]
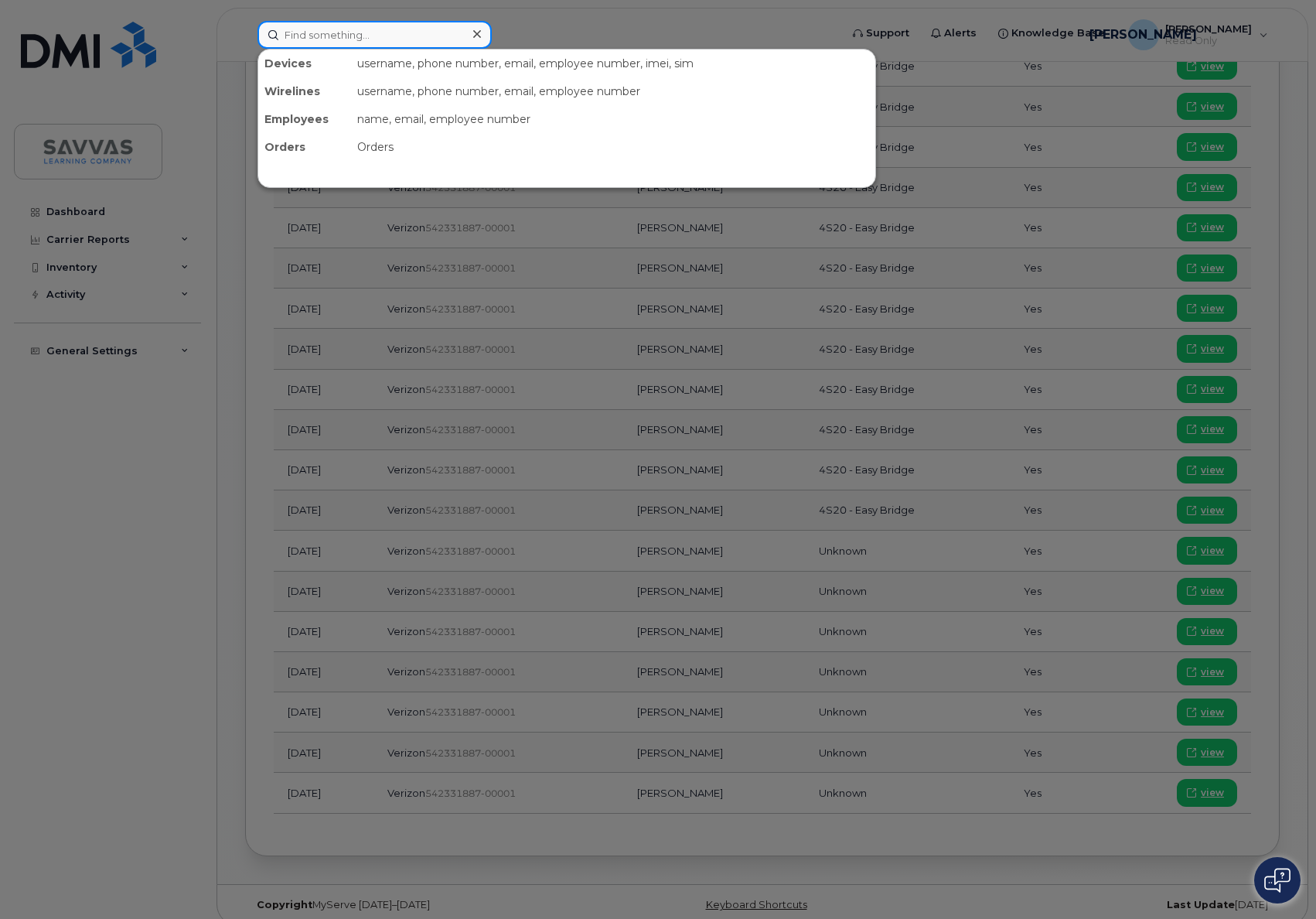
click at [375, 44] on input at bounding box center [374, 35] width 234 height 28
paste input "C23J1QPHPJ"
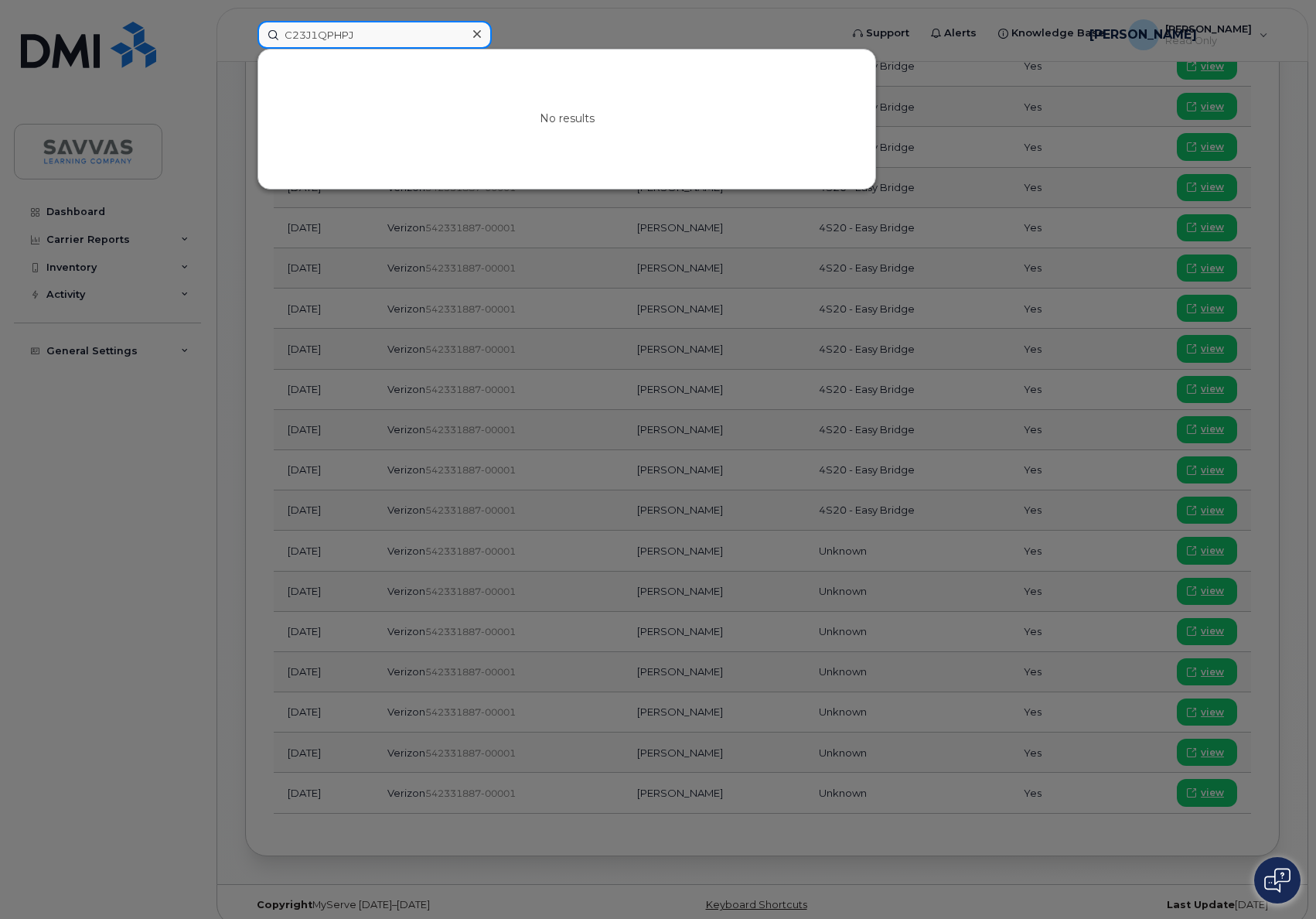
type input "C23J1QPHPJ"
click at [600, 34] on div at bounding box center [658, 460] width 1316 height 919
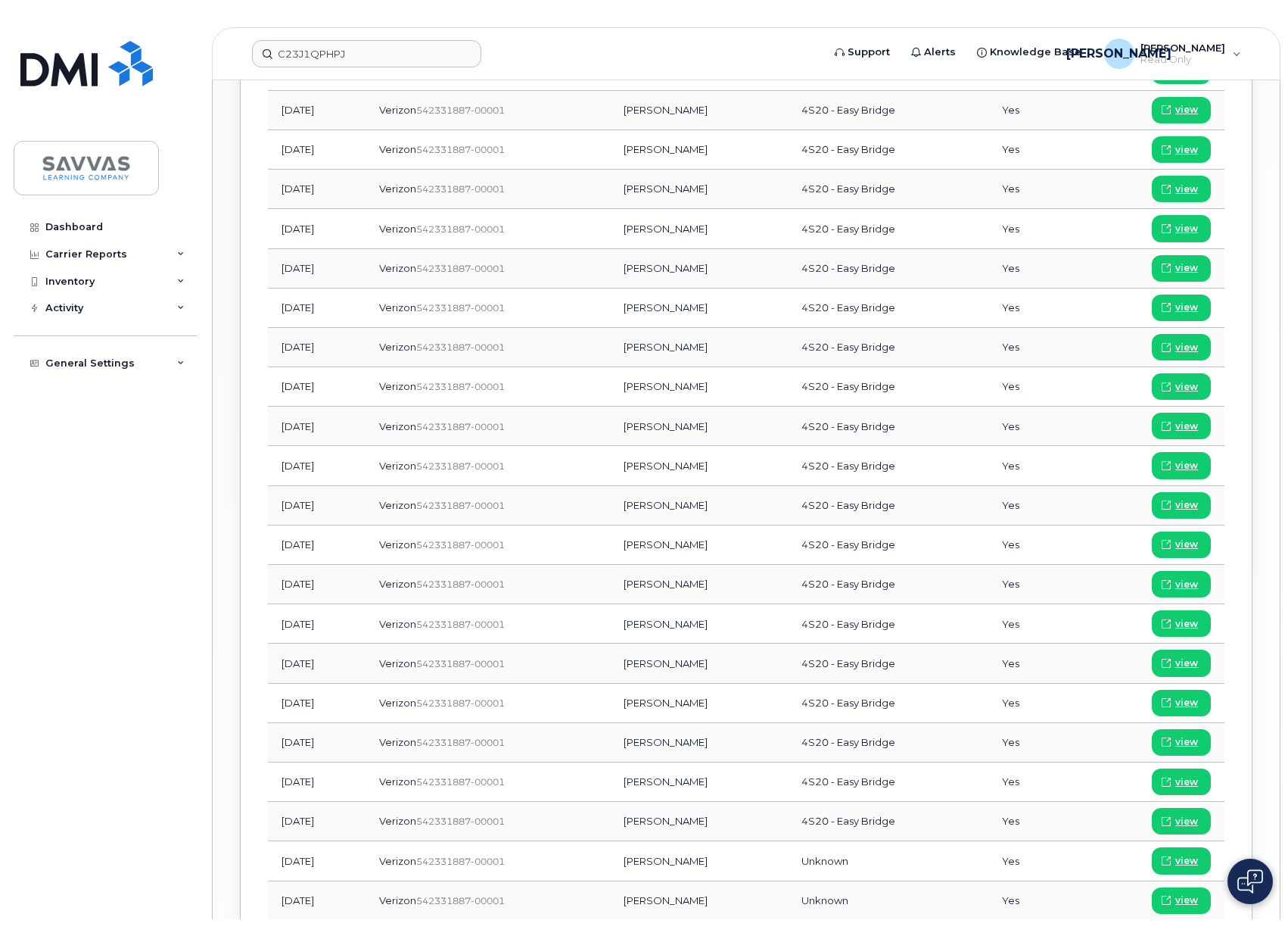
scroll to position [0, 0]
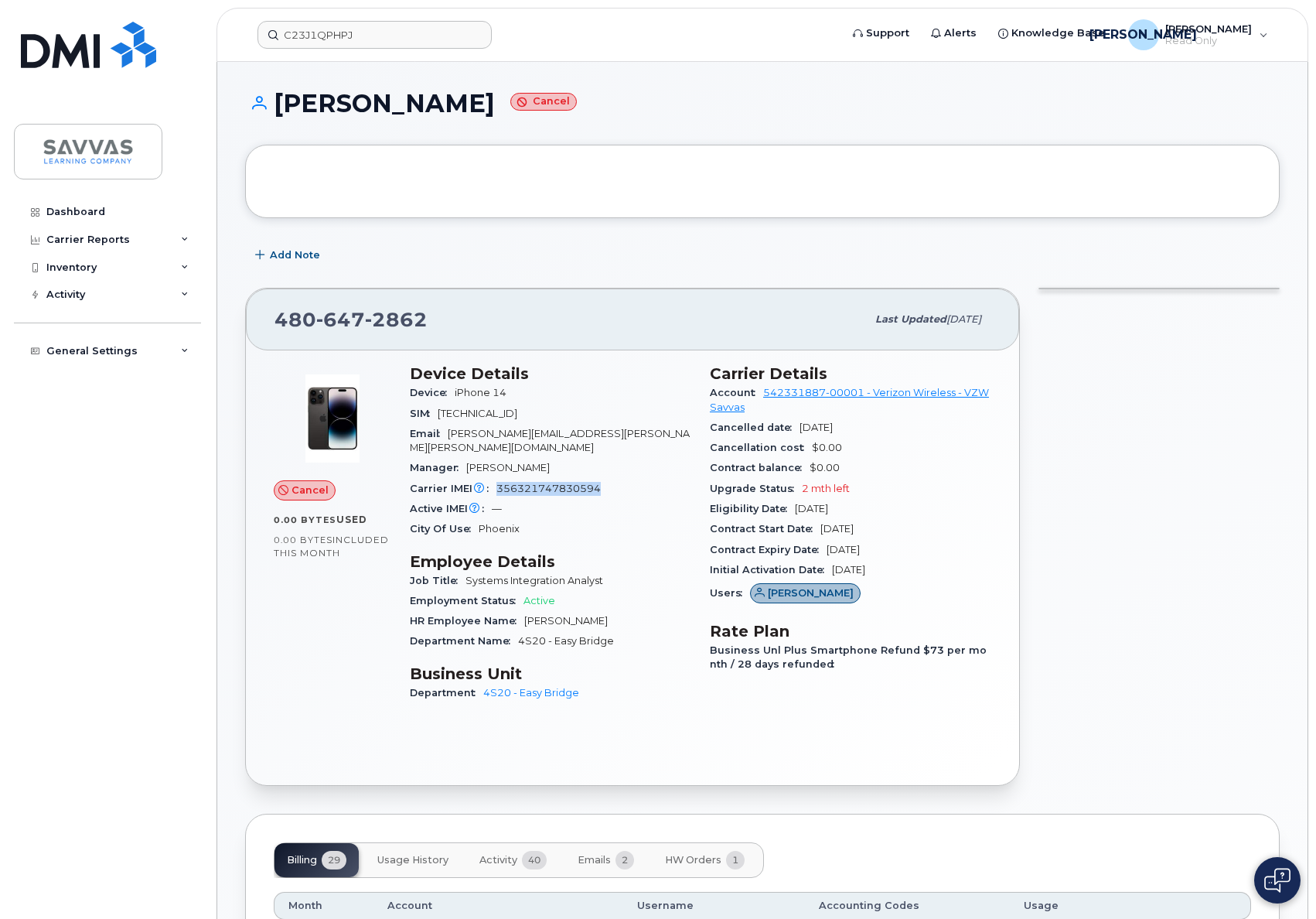
drag, startPoint x: 497, startPoint y: 473, endPoint x: 602, endPoint y: 475, distance: 105.0
click at [602, 479] on div "Carrier IMEI Carrier IMEI is reported during the last billing cycle or change o…" at bounding box center [551, 488] width 282 height 20
